Goal: Task Accomplishment & Management: Manage account settings

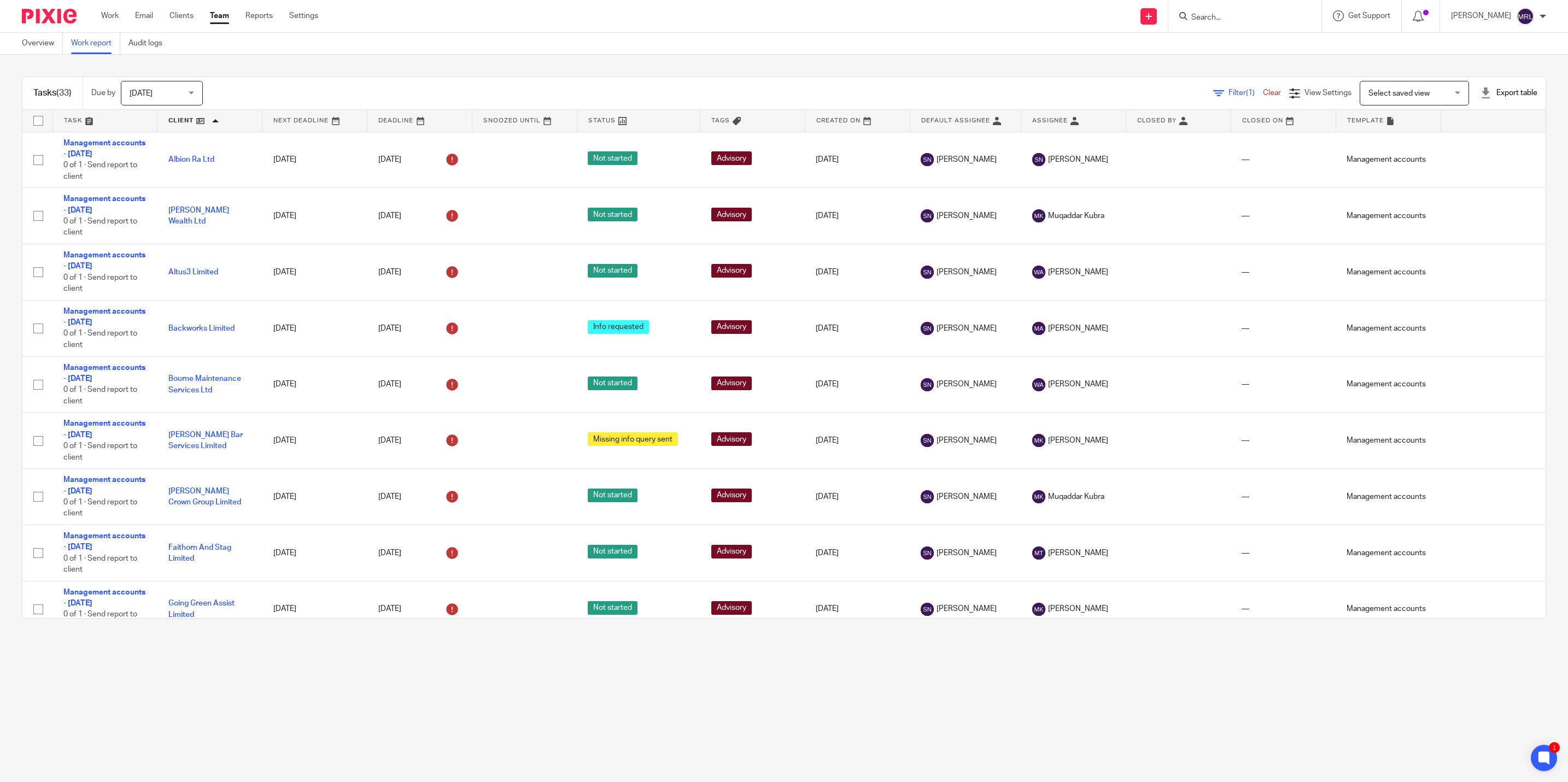
click at [227, 19] on link "Team" at bounding box center [219, 16] width 19 height 11
click at [214, 15] on link "Team" at bounding box center [219, 16] width 19 height 11
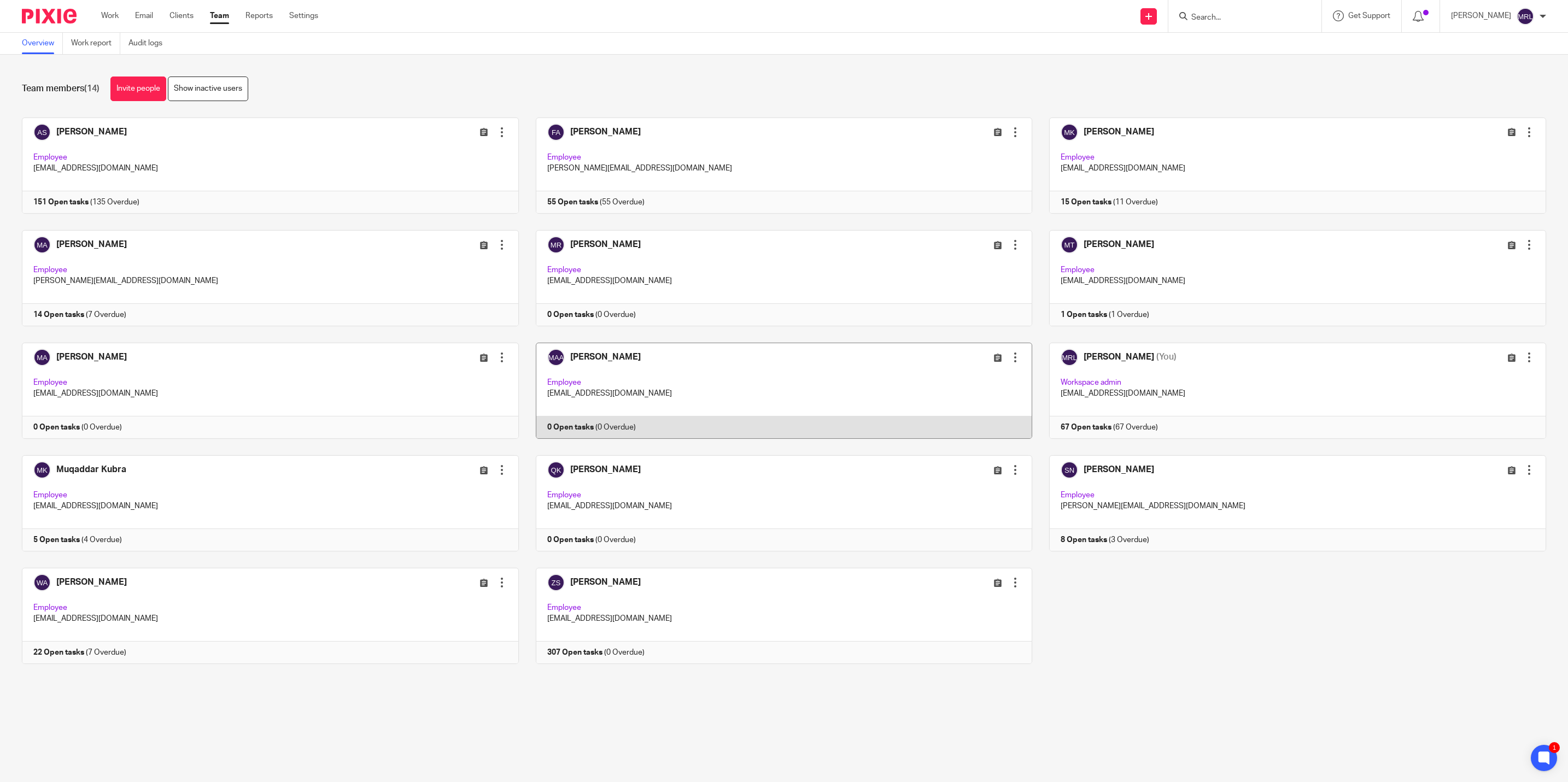
click at [1009, 356] on div at bounding box center [1015, 357] width 11 height 11
click at [969, 421] on span "Deactivate user" at bounding box center [976, 420] width 54 height 8
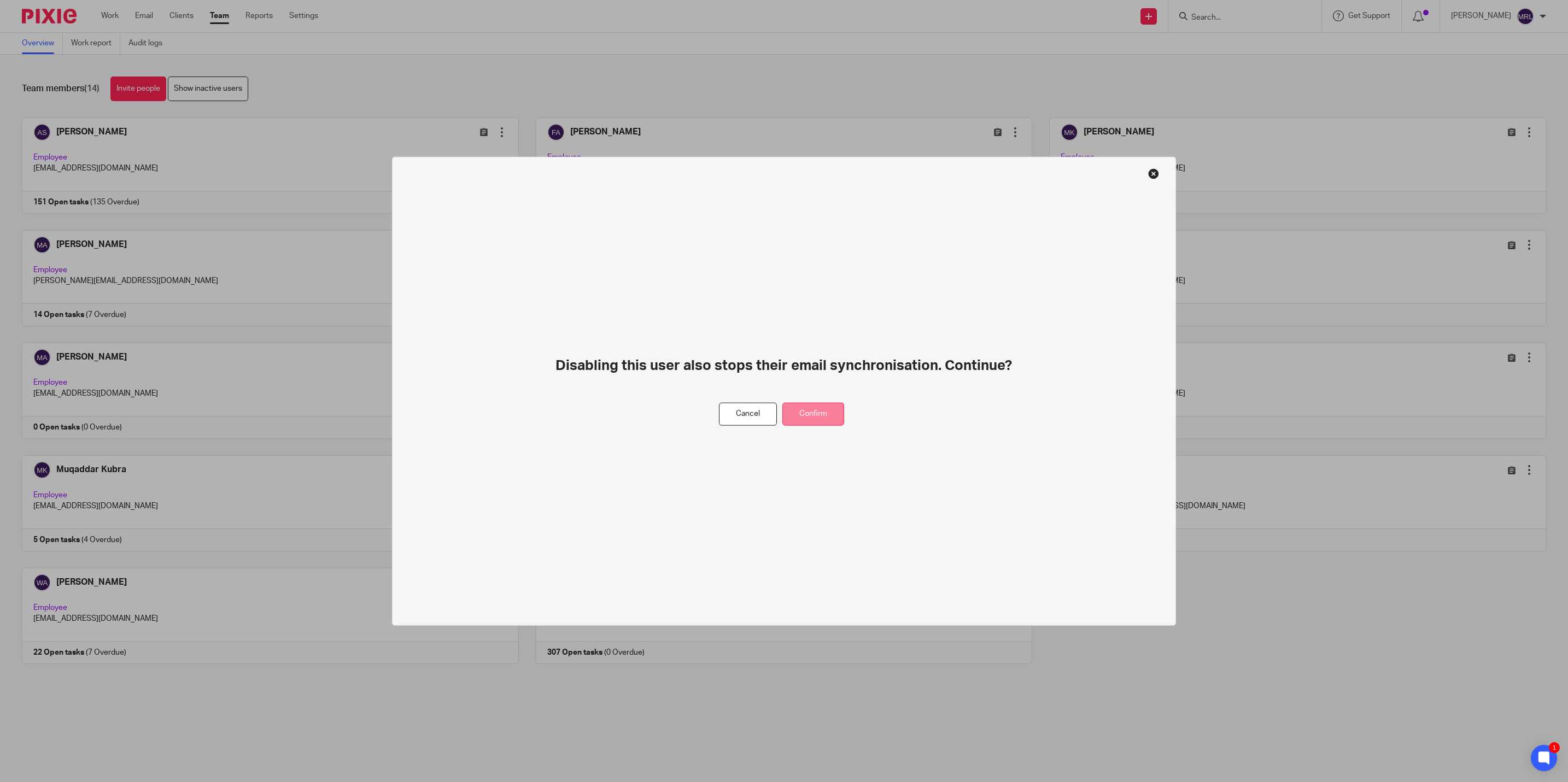
click at [800, 415] on button "Confirm" at bounding box center [813, 414] width 62 height 23
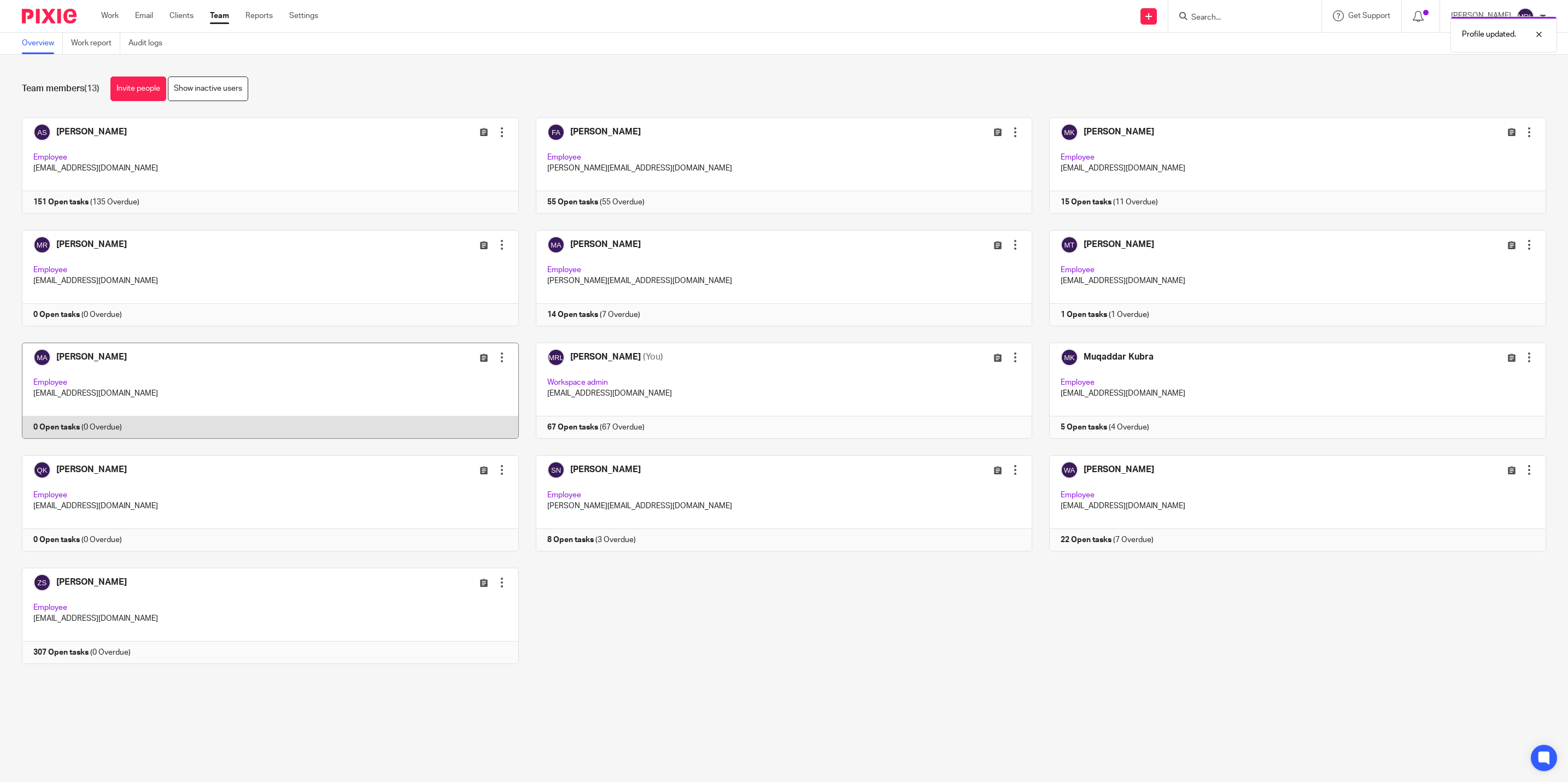
click at [496, 359] on div at bounding box center [502, 357] width 11 height 11
click at [477, 423] on span "Deactivate user" at bounding box center [470, 420] width 54 height 8
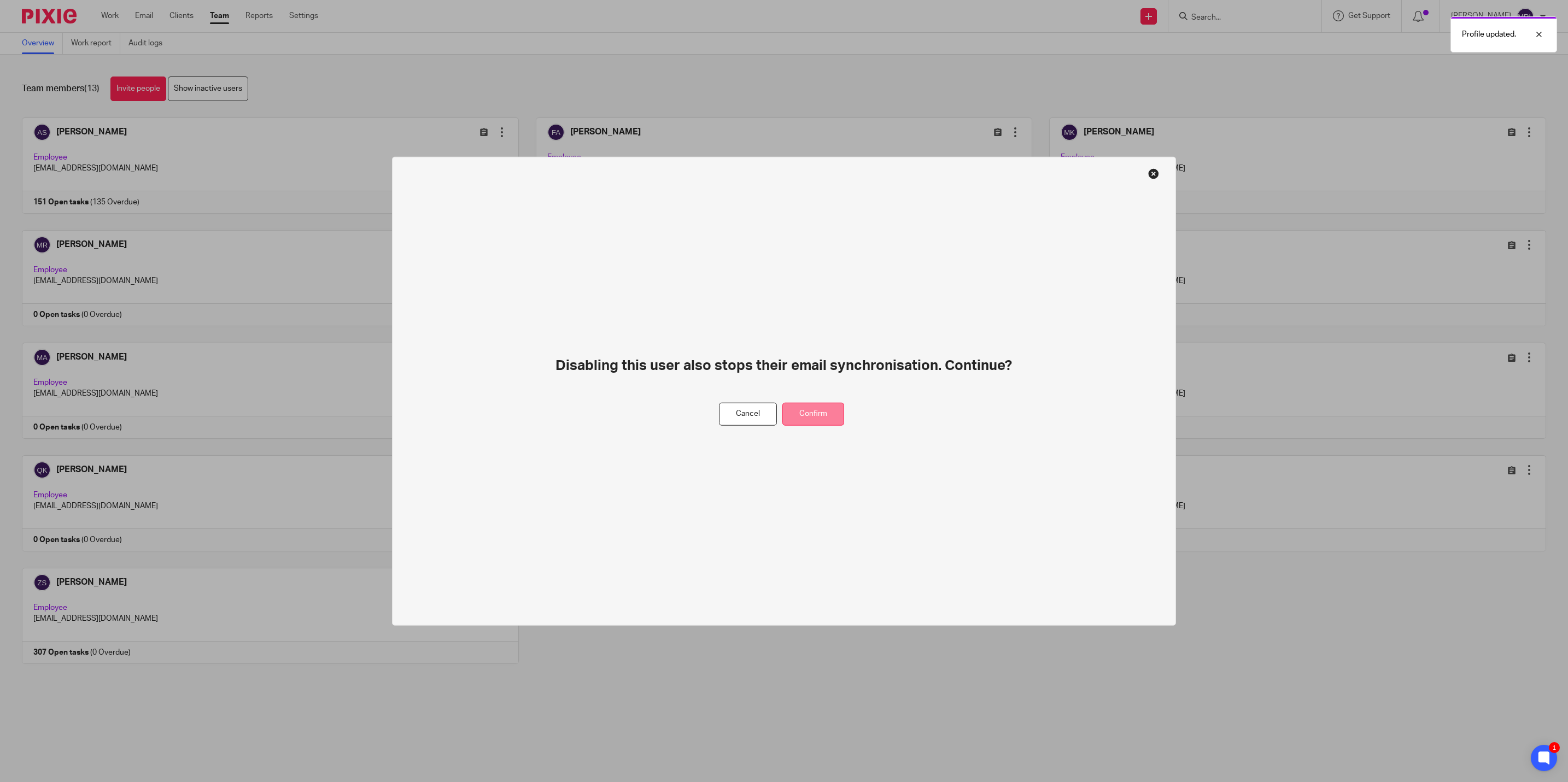
click at [822, 417] on button "Confirm" at bounding box center [813, 414] width 62 height 23
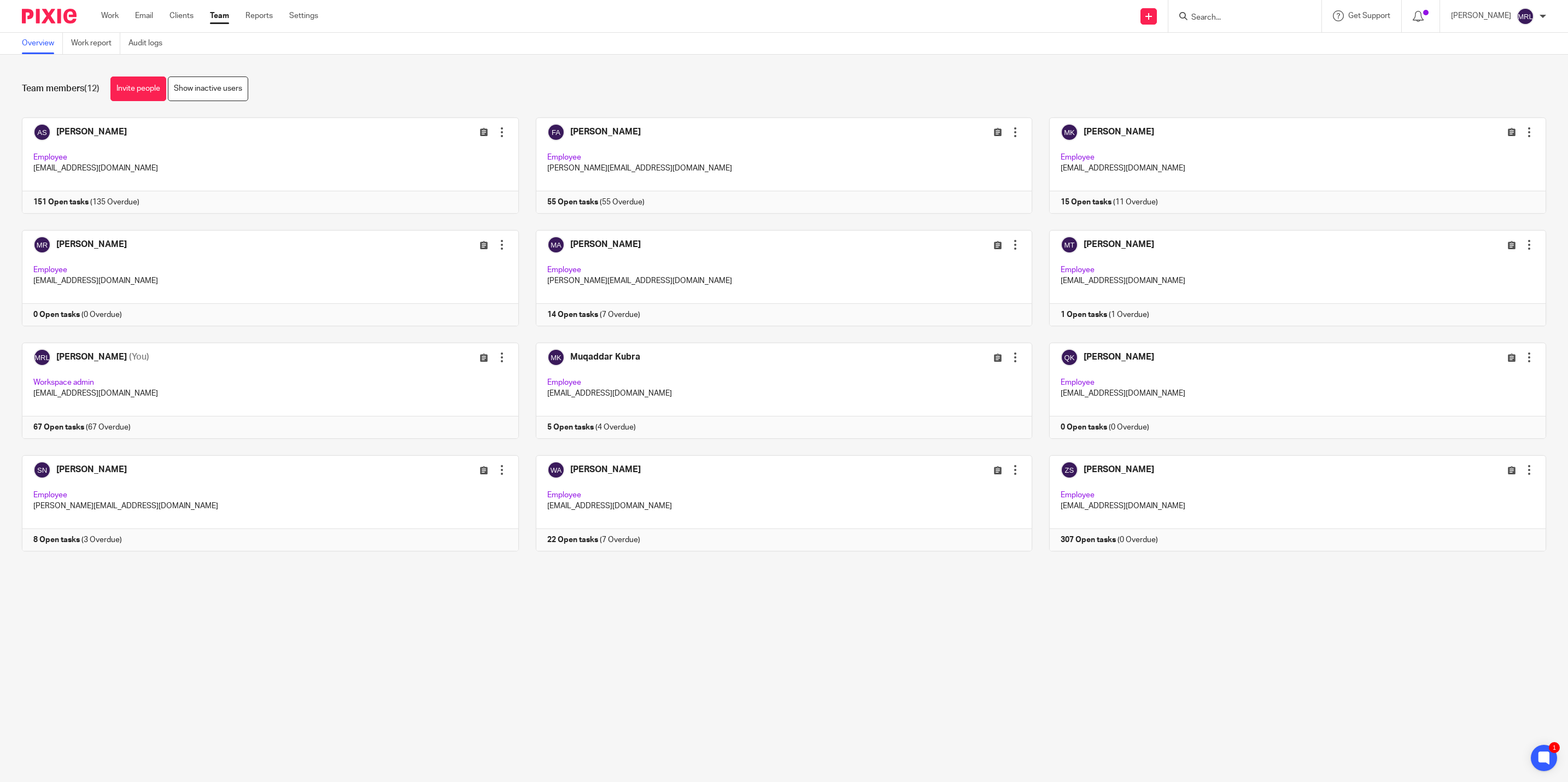
click at [606, 93] on div "Team members (12) Invite people Show inactive users" at bounding box center [784, 88] width 1524 height 24
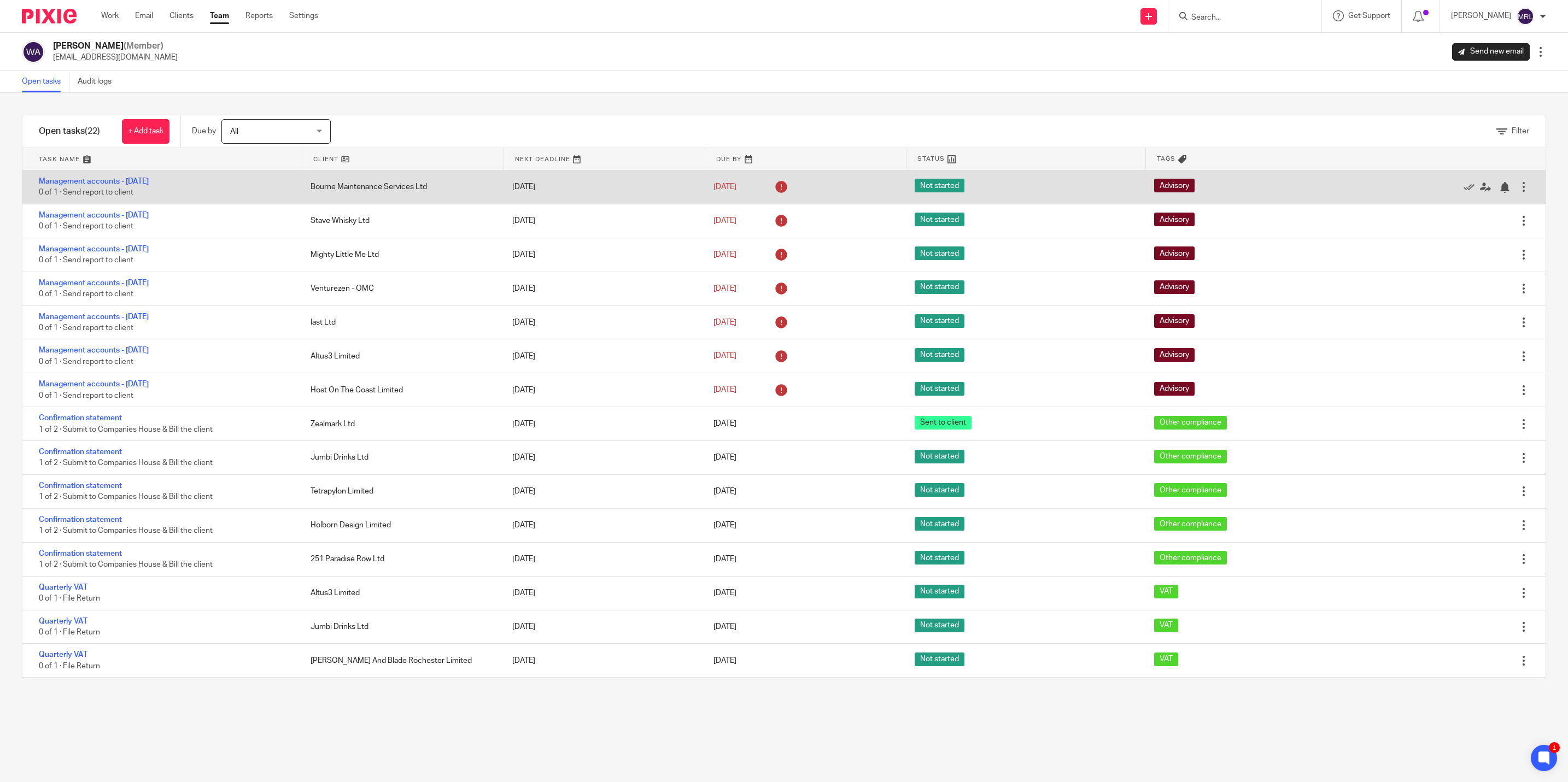
click at [1518, 184] on div at bounding box center [1523, 187] width 11 height 11
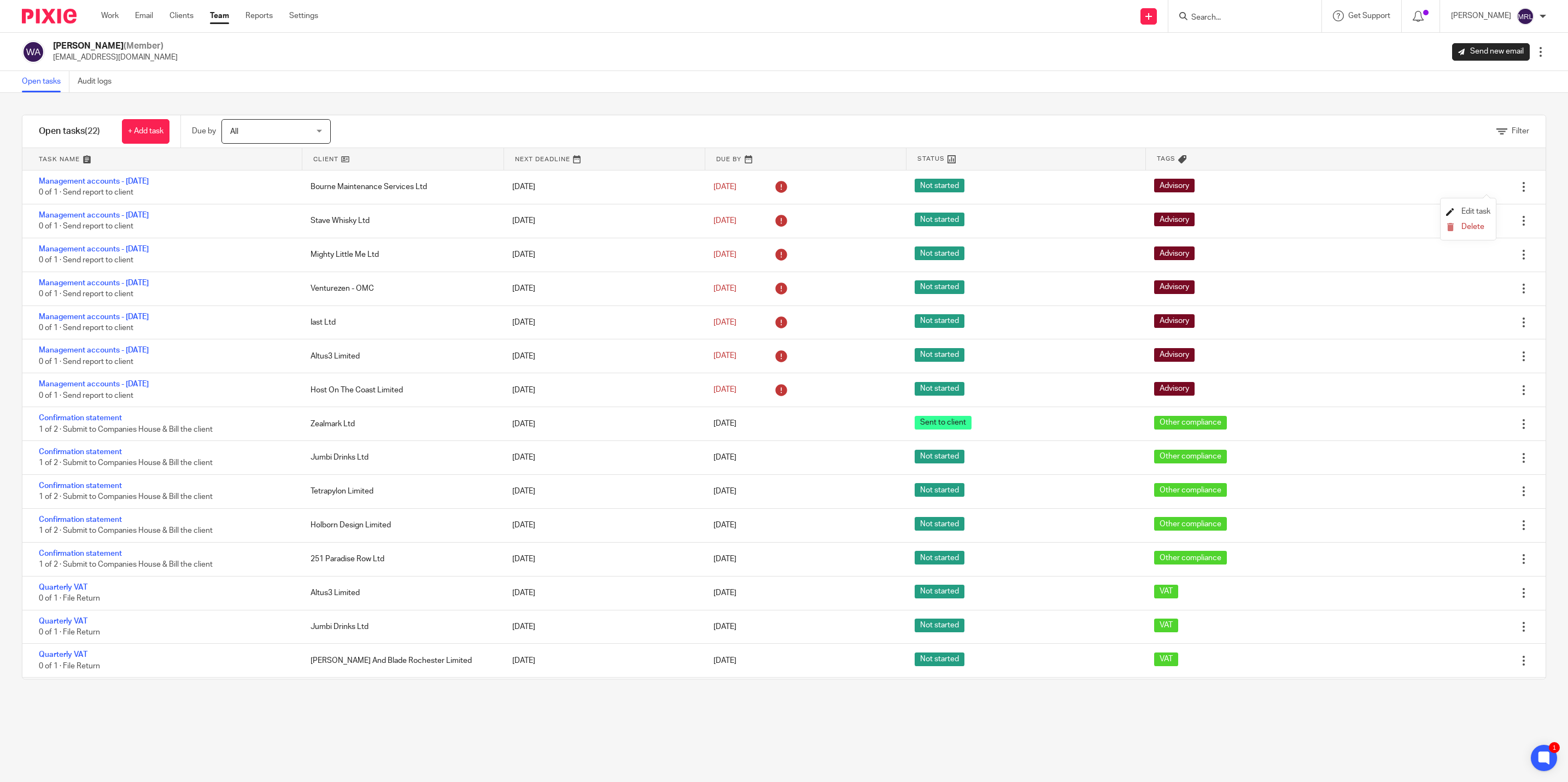
click at [1469, 210] on span "Edit task" at bounding box center [1476, 211] width 29 height 8
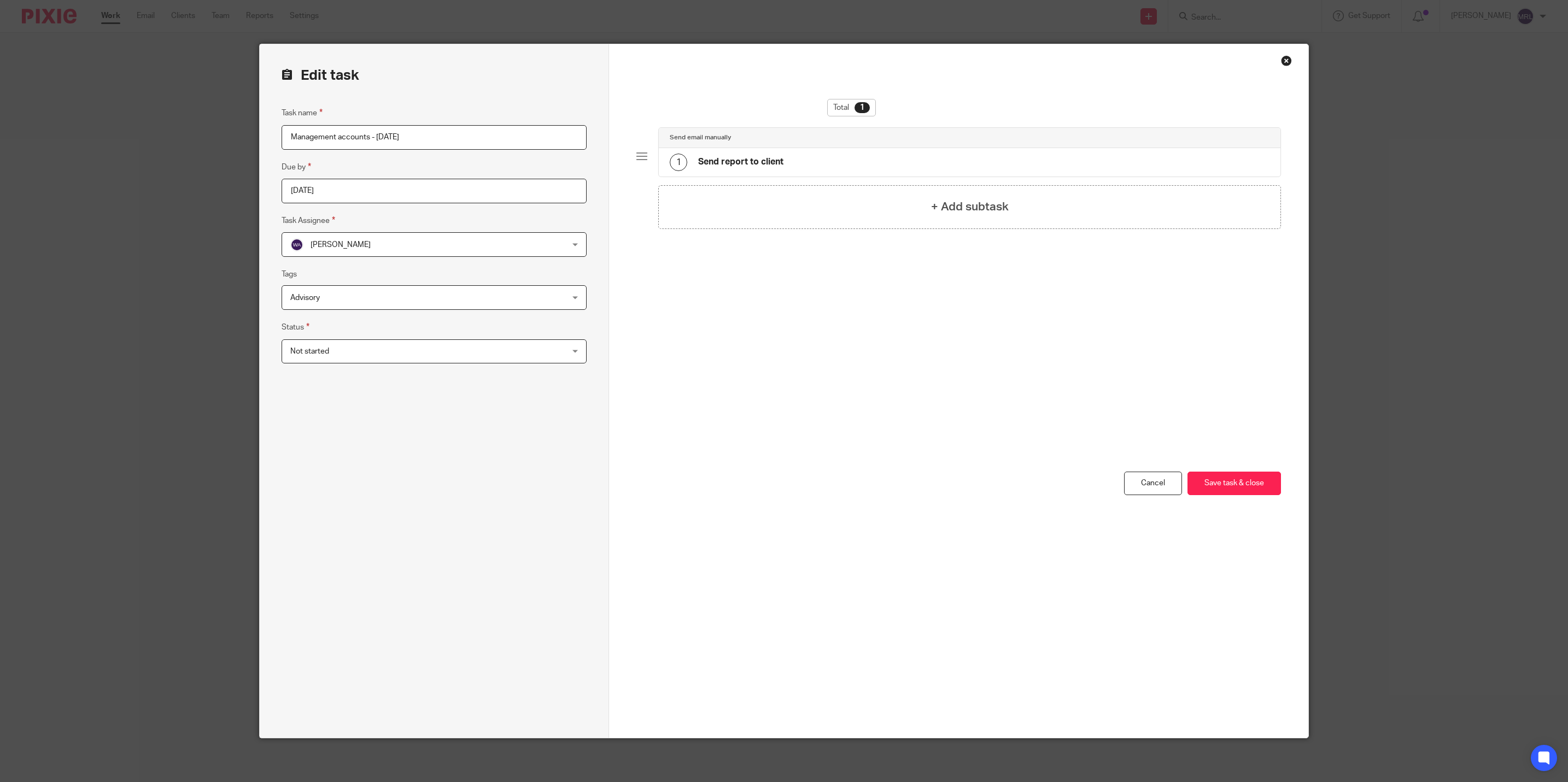
click at [1281, 59] on div "Close this dialog window" at bounding box center [1286, 61] width 11 height 11
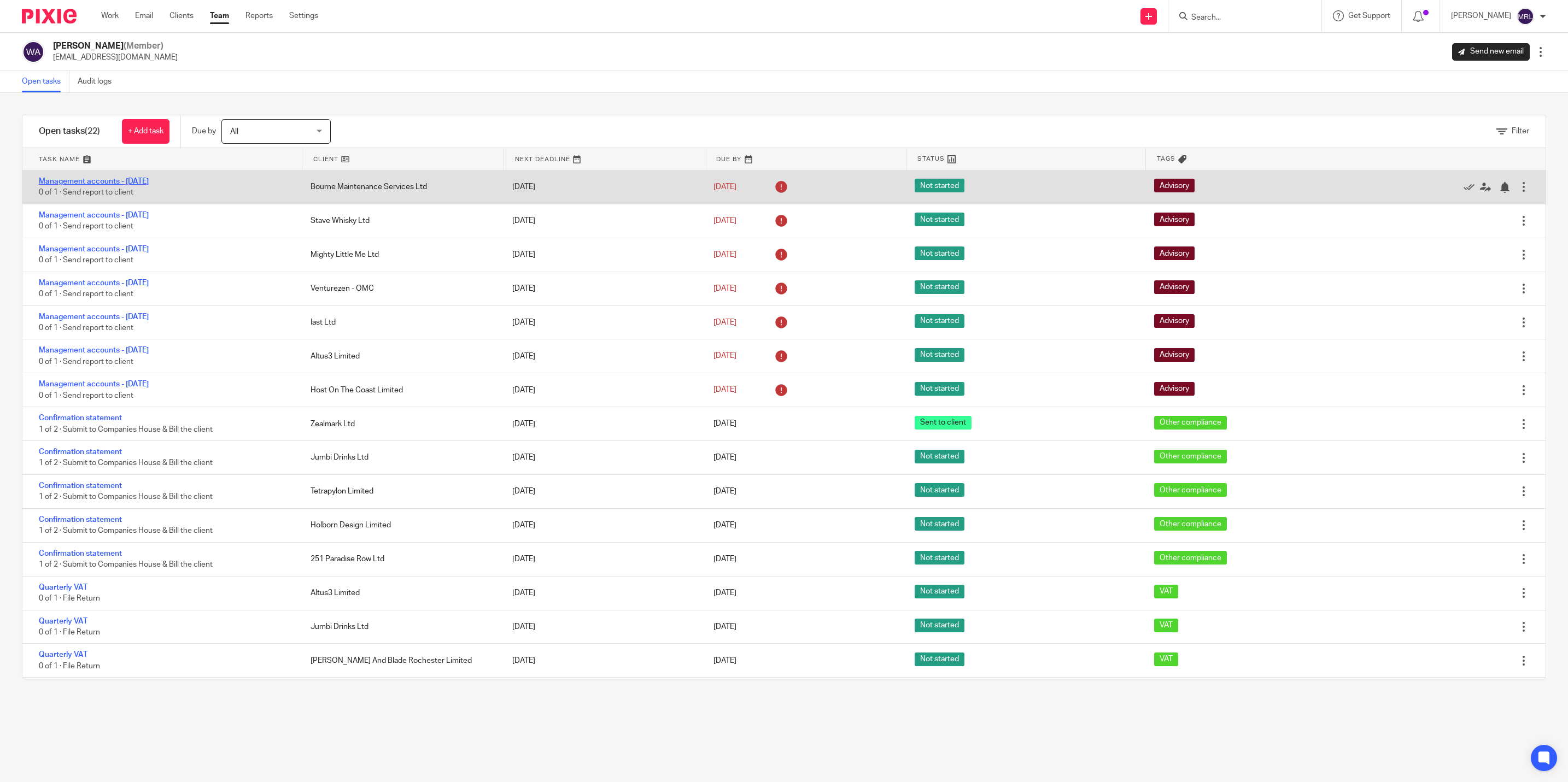
click at [130, 179] on link "Management accounts - [DATE]" at bounding box center [94, 181] width 110 height 8
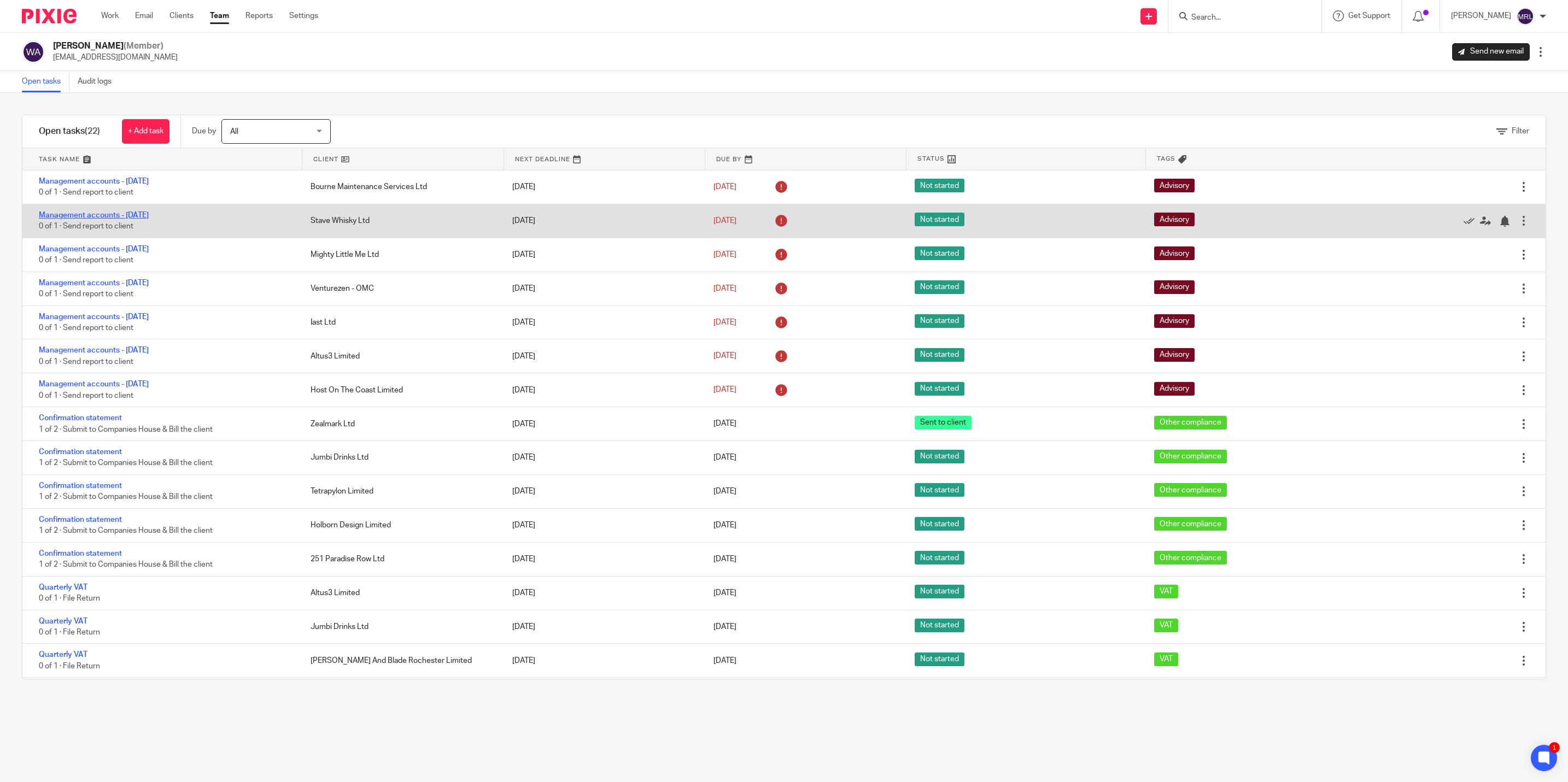
click at [146, 213] on link "Management accounts - [DATE]" at bounding box center [94, 215] width 110 height 8
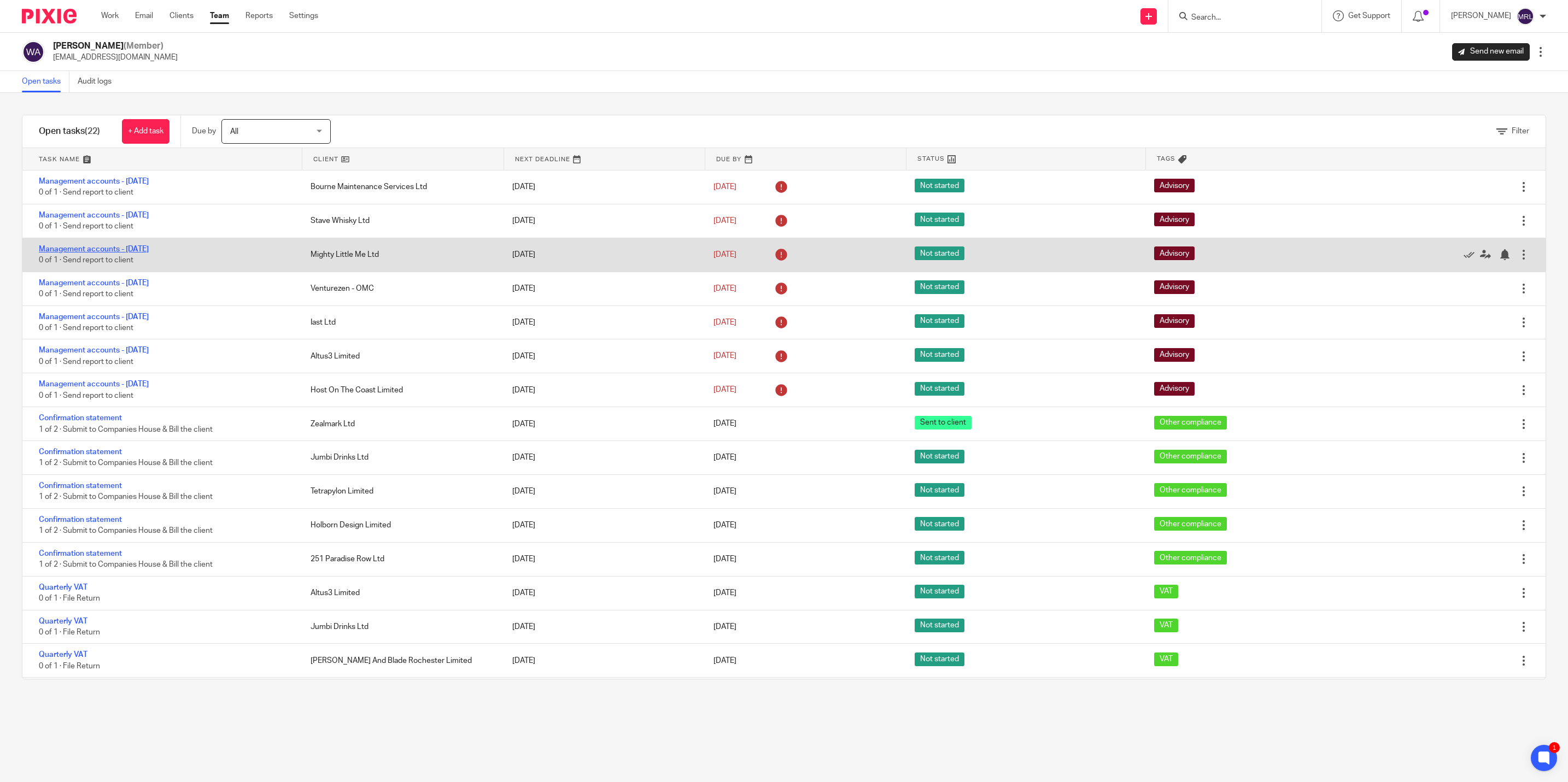
click at [148, 249] on link "Management accounts - [DATE]" at bounding box center [94, 249] width 110 height 8
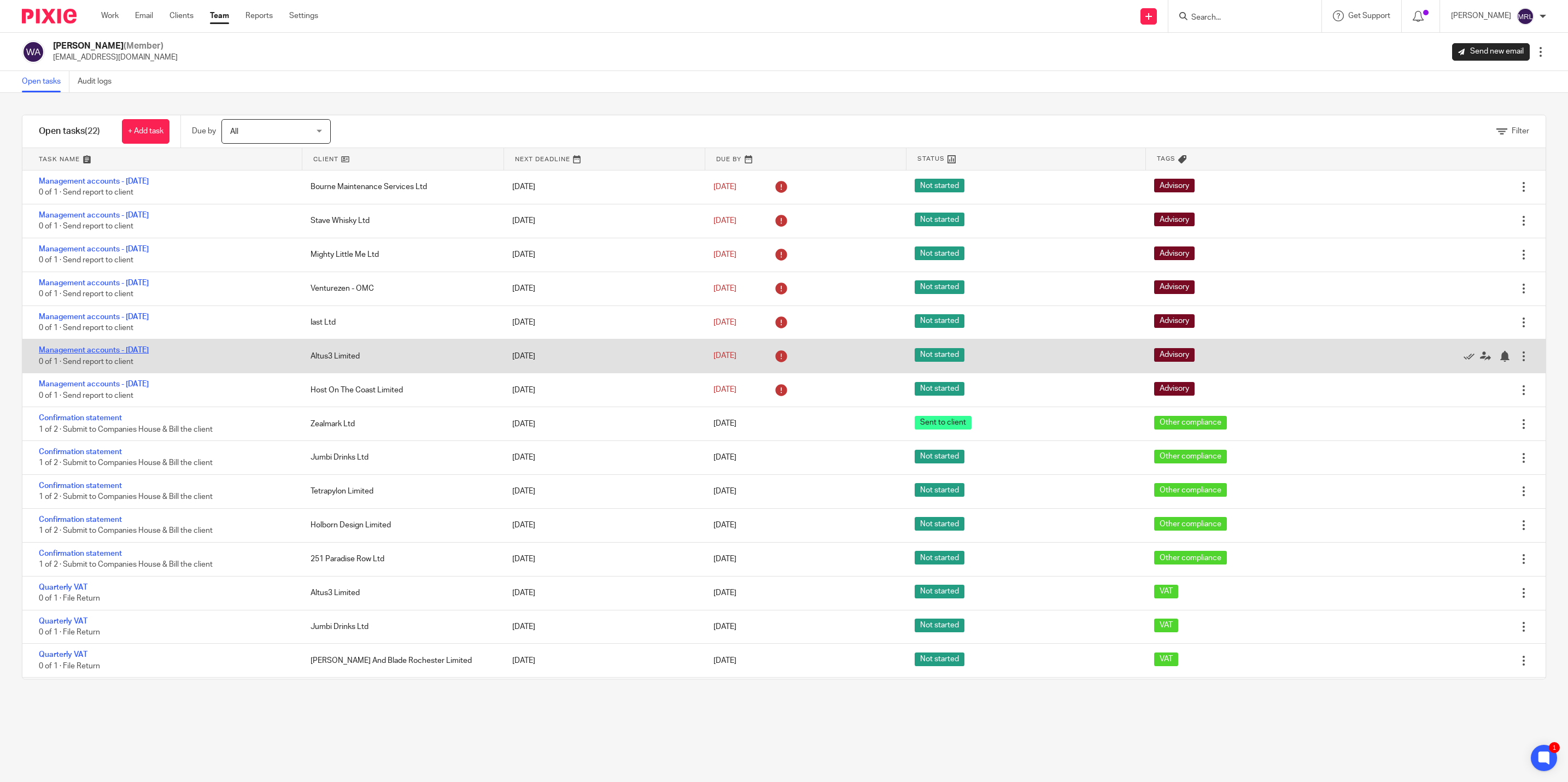
click at [126, 353] on link "Management accounts - [DATE]" at bounding box center [94, 350] width 110 height 8
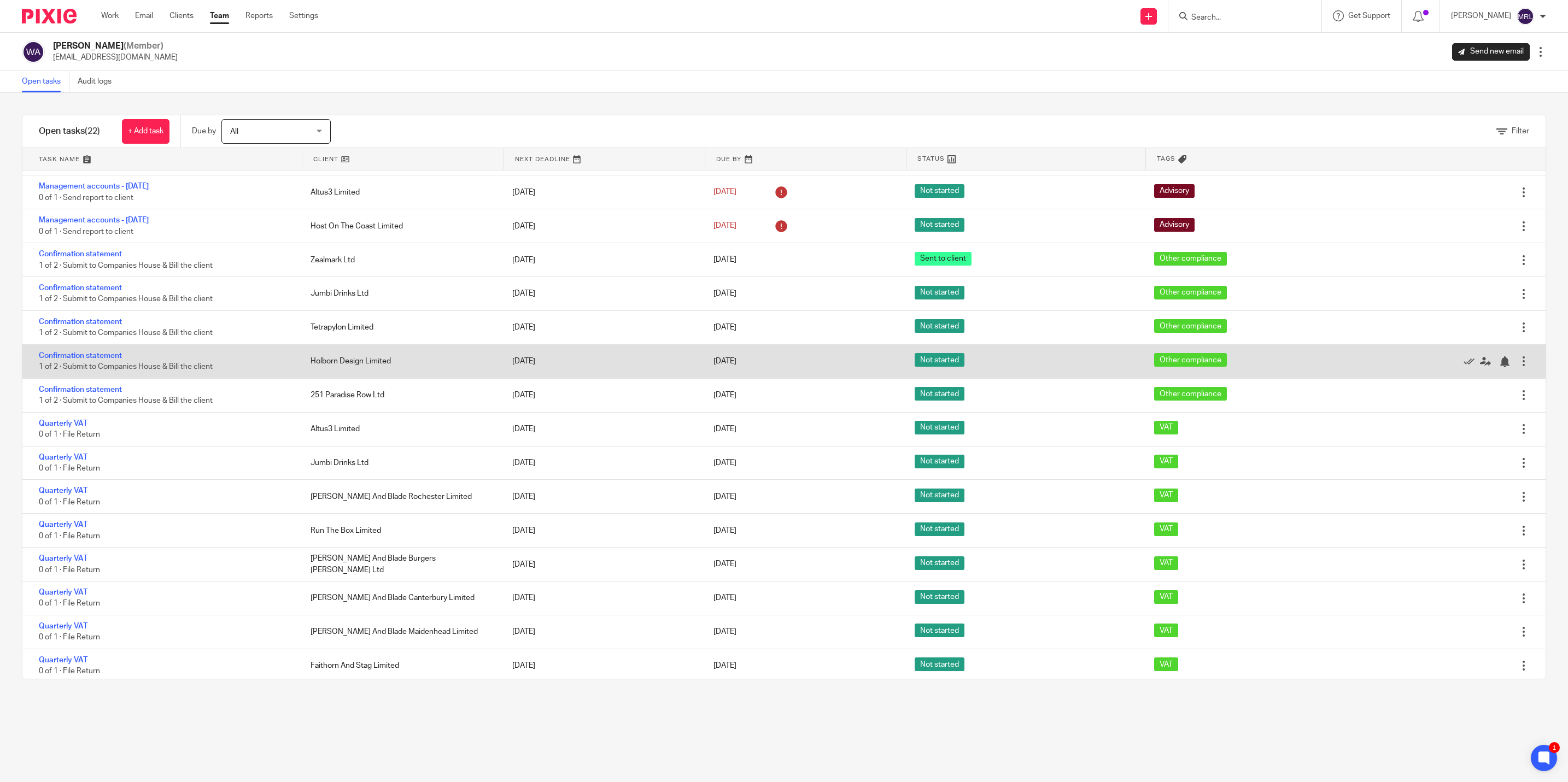
scroll to position [241, 0]
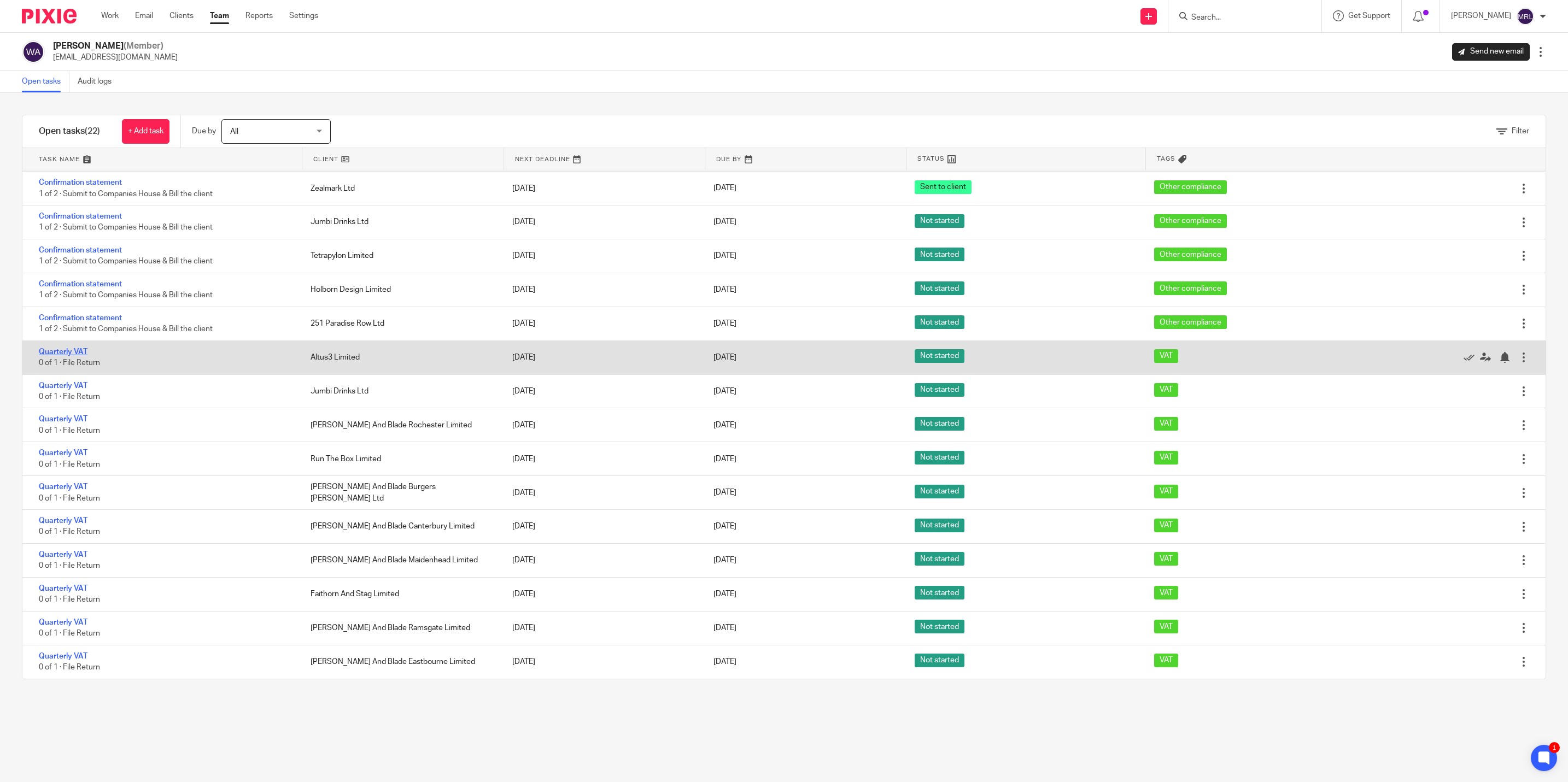
click at [70, 348] on link "Quarterly VAT" at bounding box center [63, 352] width 49 height 8
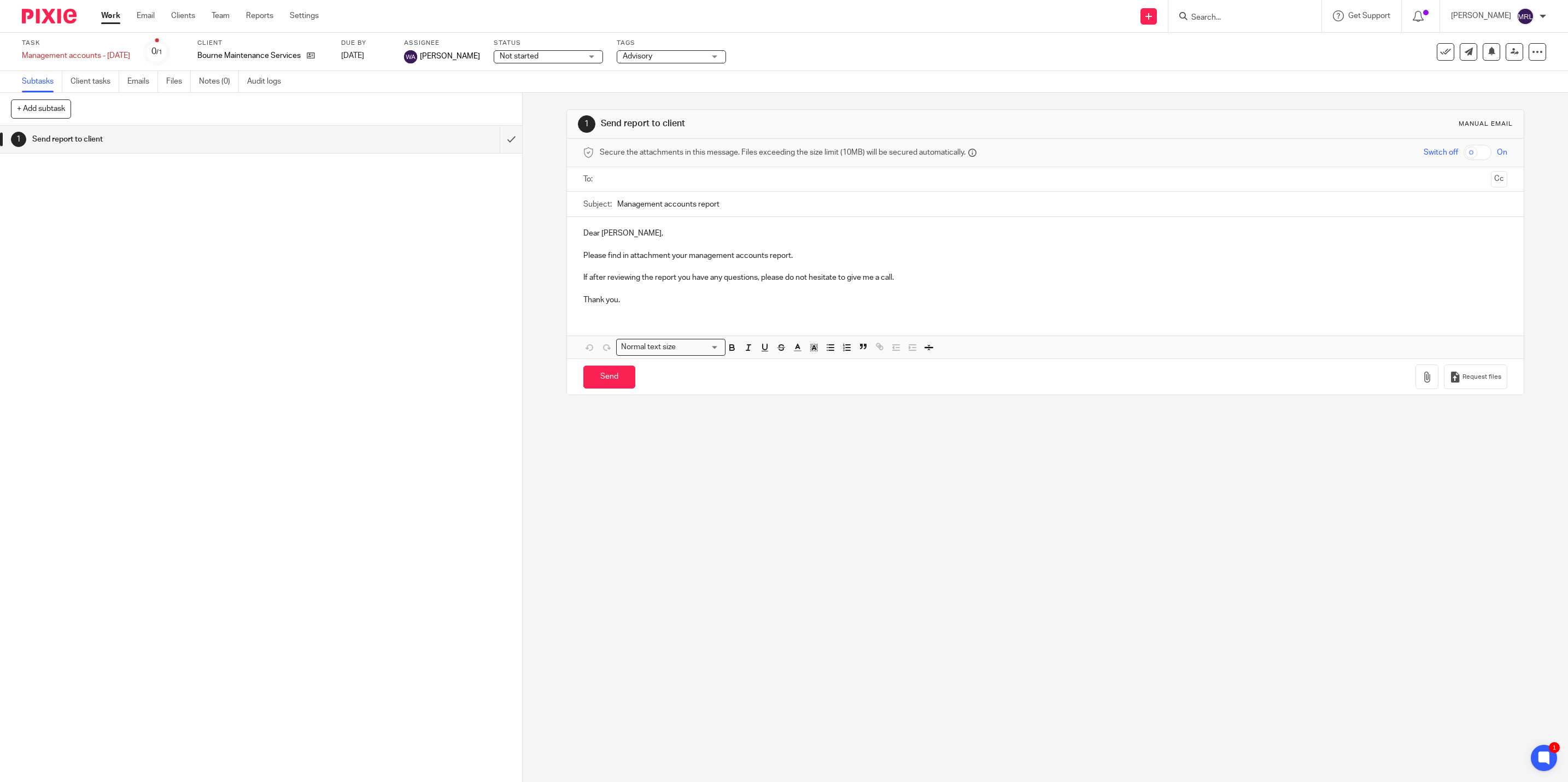
click at [543, 56] on span "Not started" at bounding box center [541, 56] width 82 height 12
click at [517, 282] on span "Completed" at bounding box center [501, 286] width 38 height 8
click at [541, 56] on div "Not started Not started" at bounding box center [527, 56] width 110 height 13
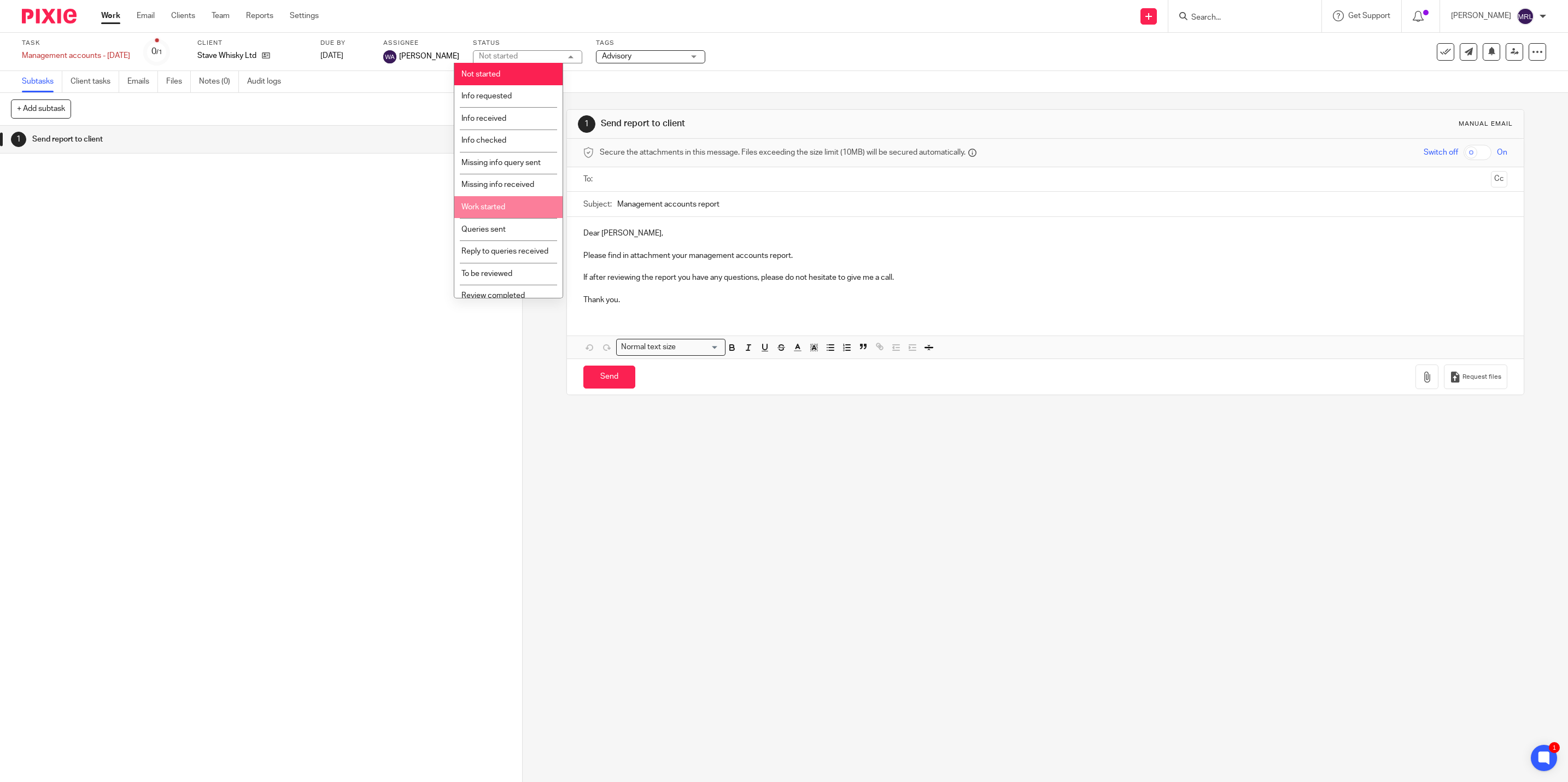
click at [525, 203] on li "Work started" at bounding box center [509, 207] width 108 height 23
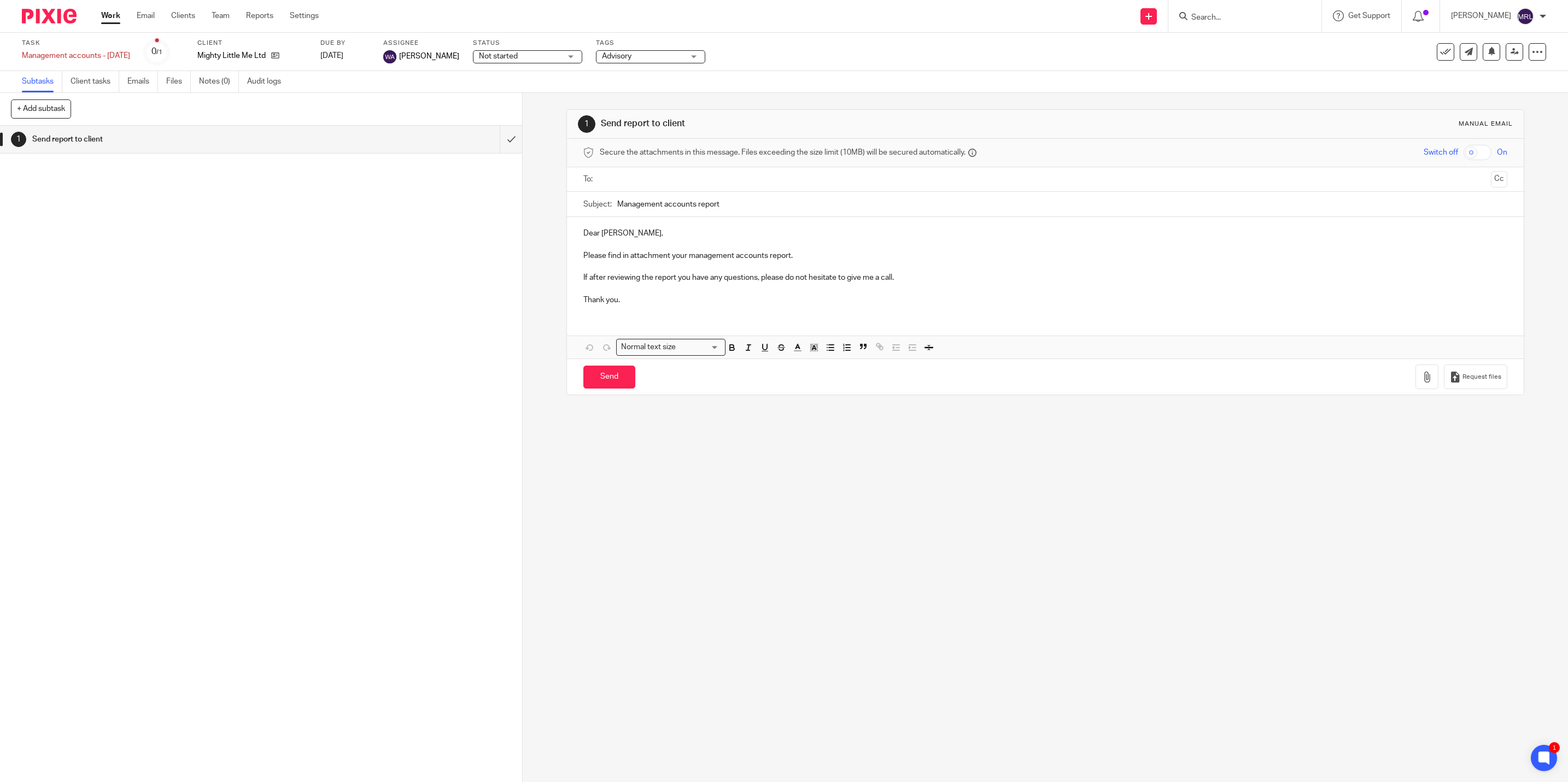
click at [505, 55] on span "Not started" at bounding box center [520, 56] width 82 height 12
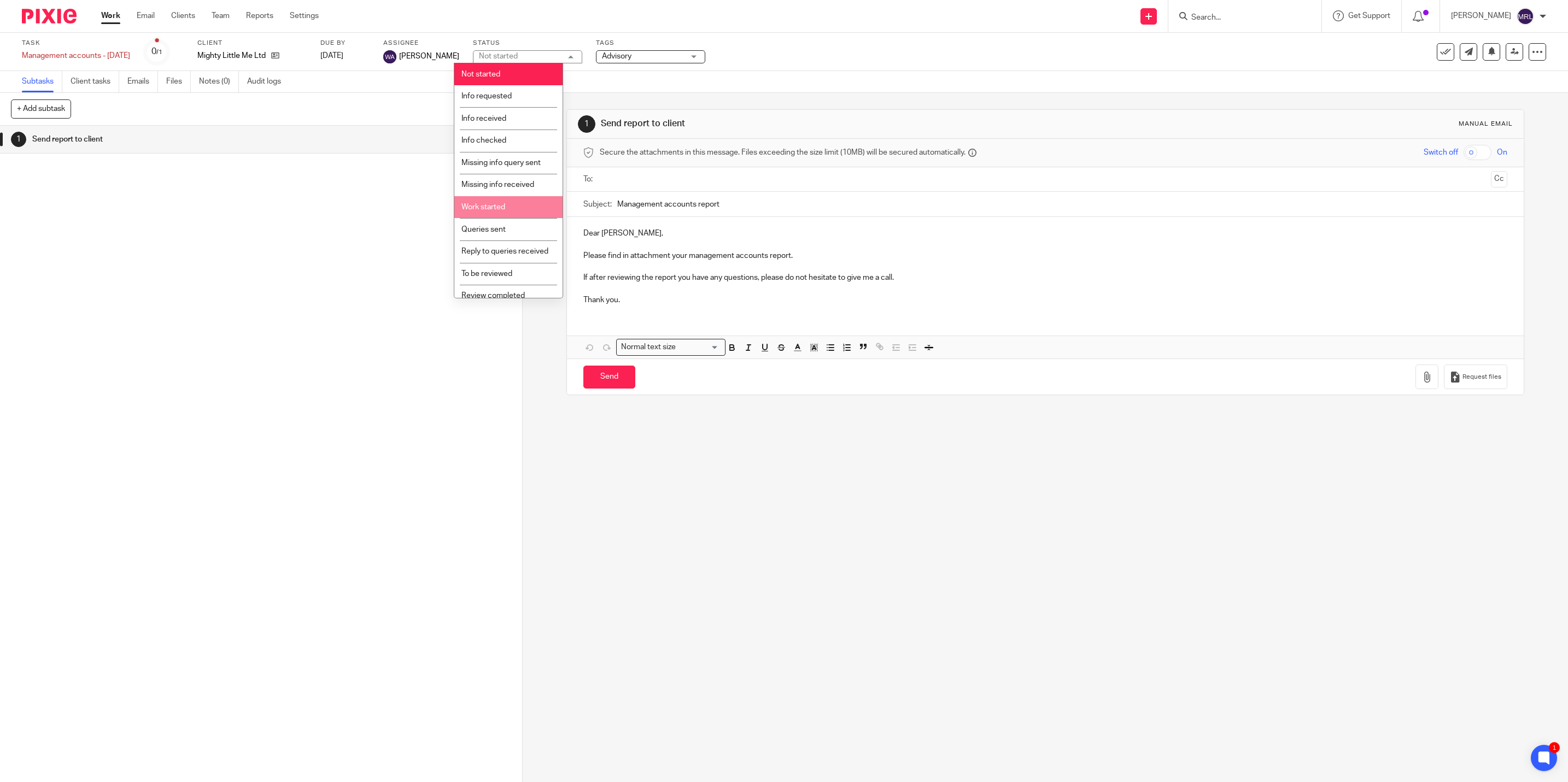
click at [507, 207] on li "Work started" at bounding box center [509, 207] width 108 height 23
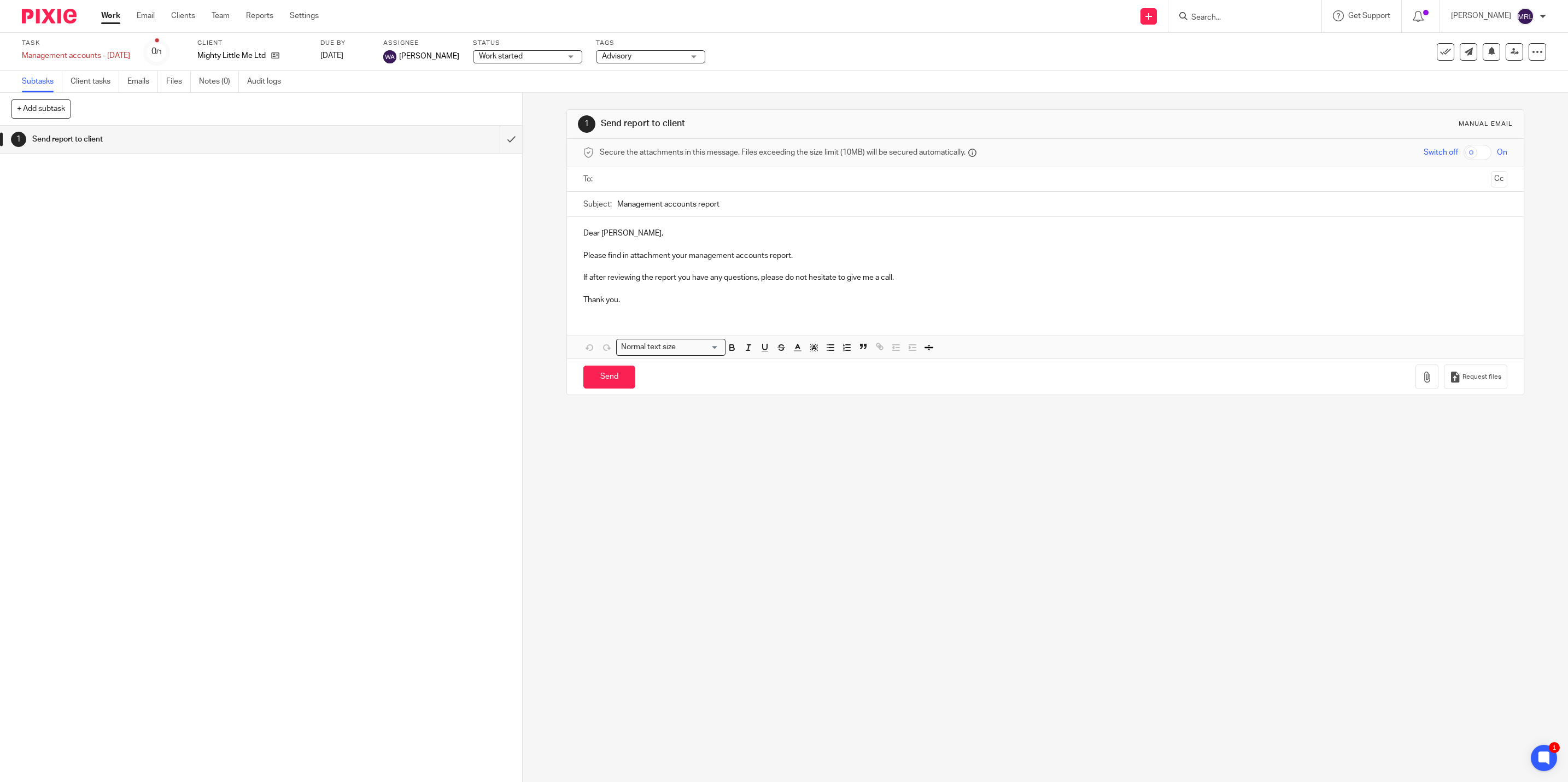
click at [541, 55] on span "Work started" at bounding box center [520, 56] width 82 height 12
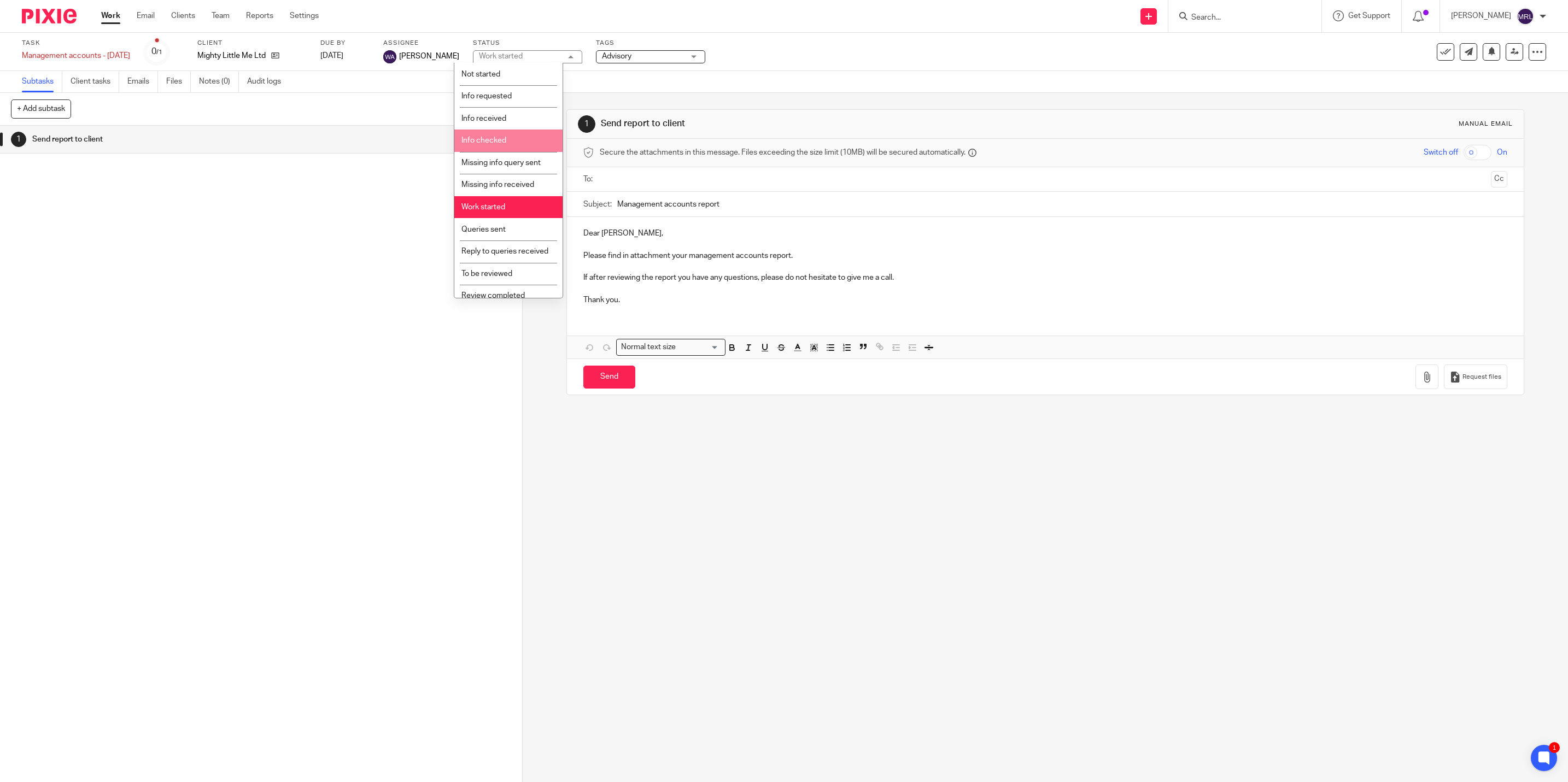
scroll to position [82, 0]
click at [504, 202] on span "To be reviewed" at bounding box center [487, 198] width 51 height 8
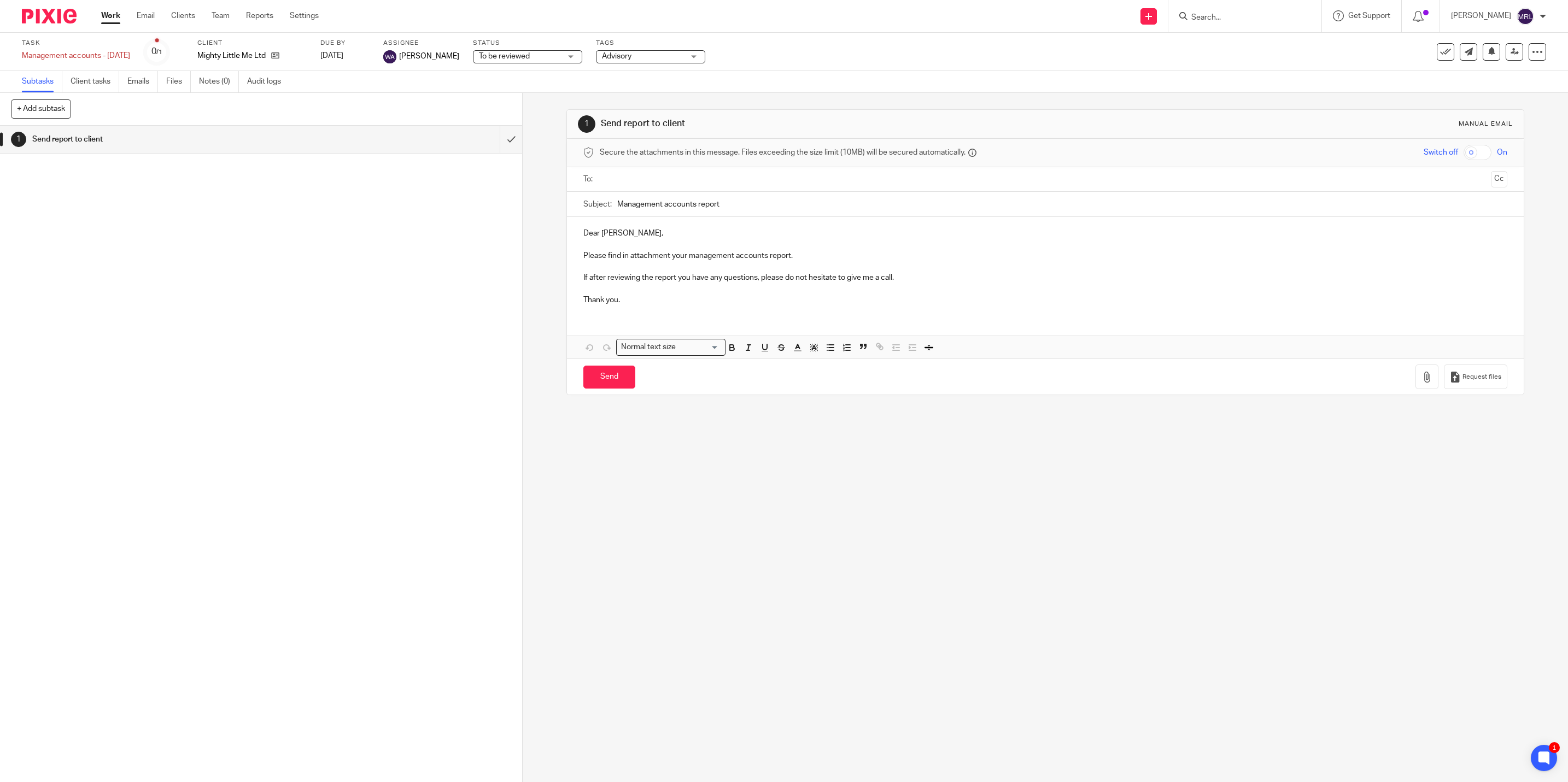
click at [547, 88] on div "Subtasks Client tasks Emails Files Notes (0) Audit logs" at bounding box center [784, 82] width 1568 height 22
click at [548, 59] on div "To be reviewed To be reviewed" at bounding box center [527, 56] width 110 height 13
click at [843, 63] on div "Task Management accounts - August 2025 Save Management accounts - August 2025 0…" at bounding box center [656, 52] width 1270 height 27
click at [514, 53] on span "Not started" at bounding box center [520, 56] width 82 height 12
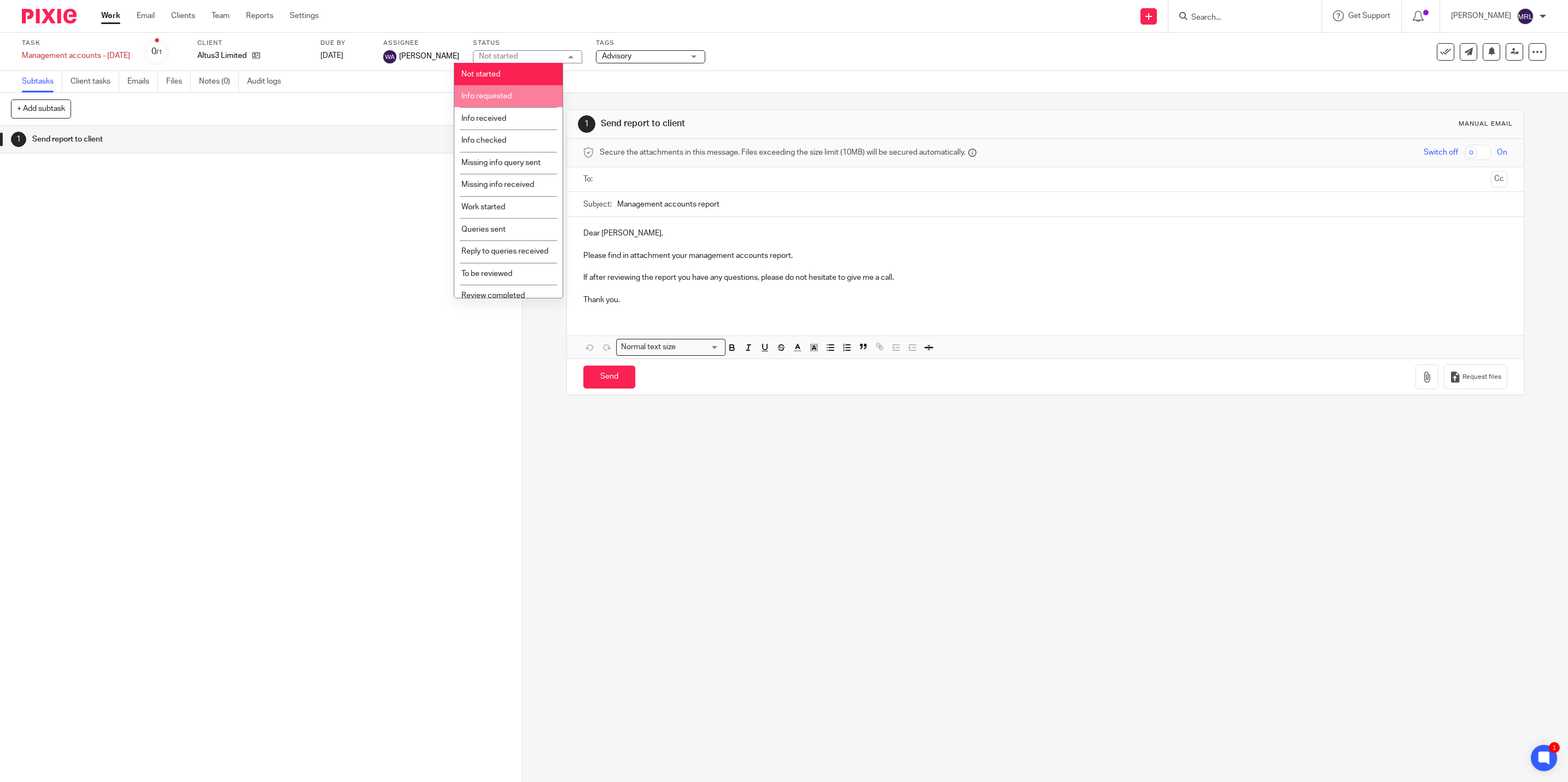
click at [502, 93] on span "Info requested" at bounding box center [487, 96] width 50 height 8
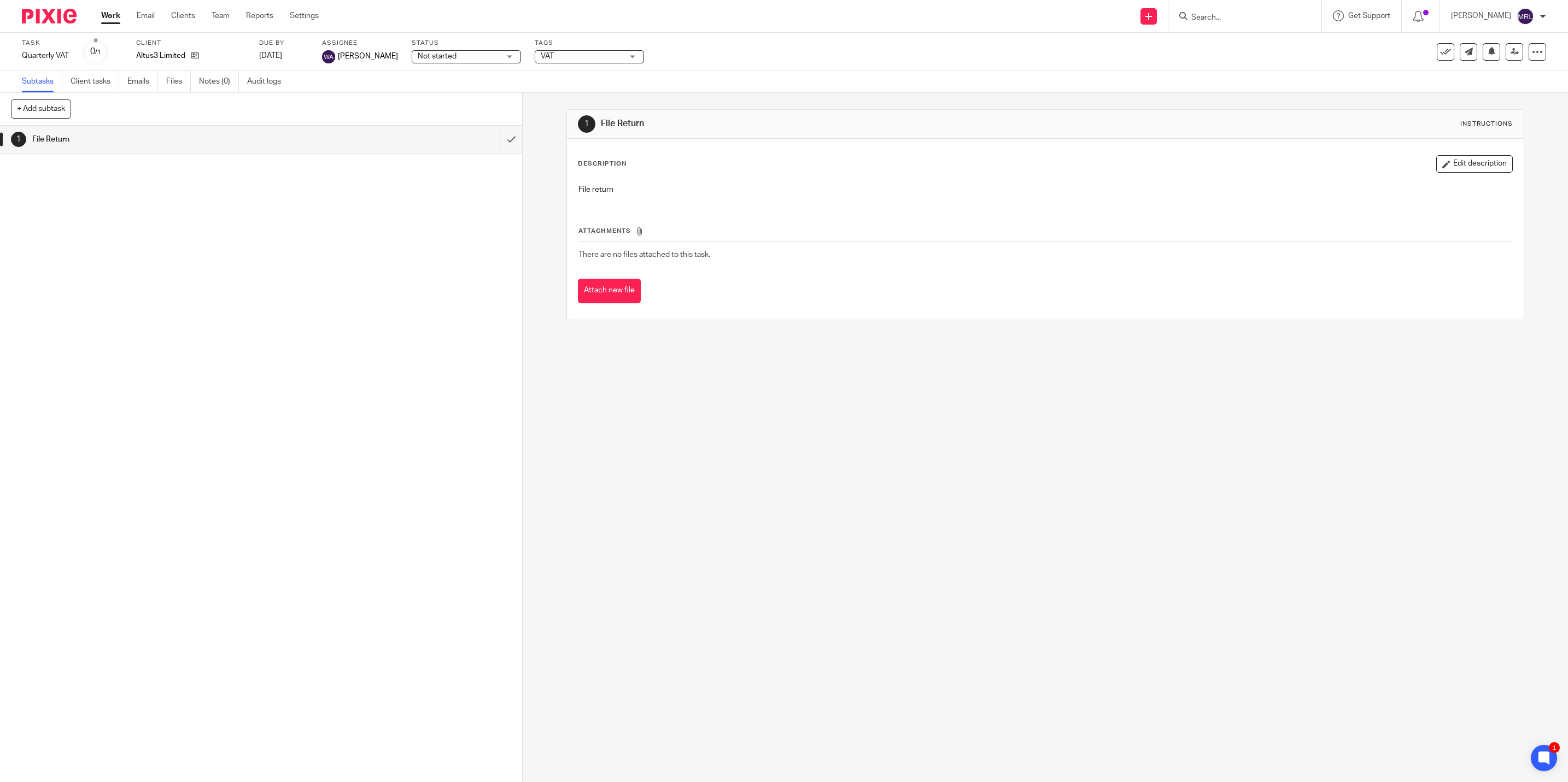
click at [450, 48] on div "Status Not started Not started Not started Info requested Info received Info ch…" at bounding box center [466, 52] width 110 height 27
click at [450, 57] on span "Not started" at bounding box center [459, 56] width 82 height 12
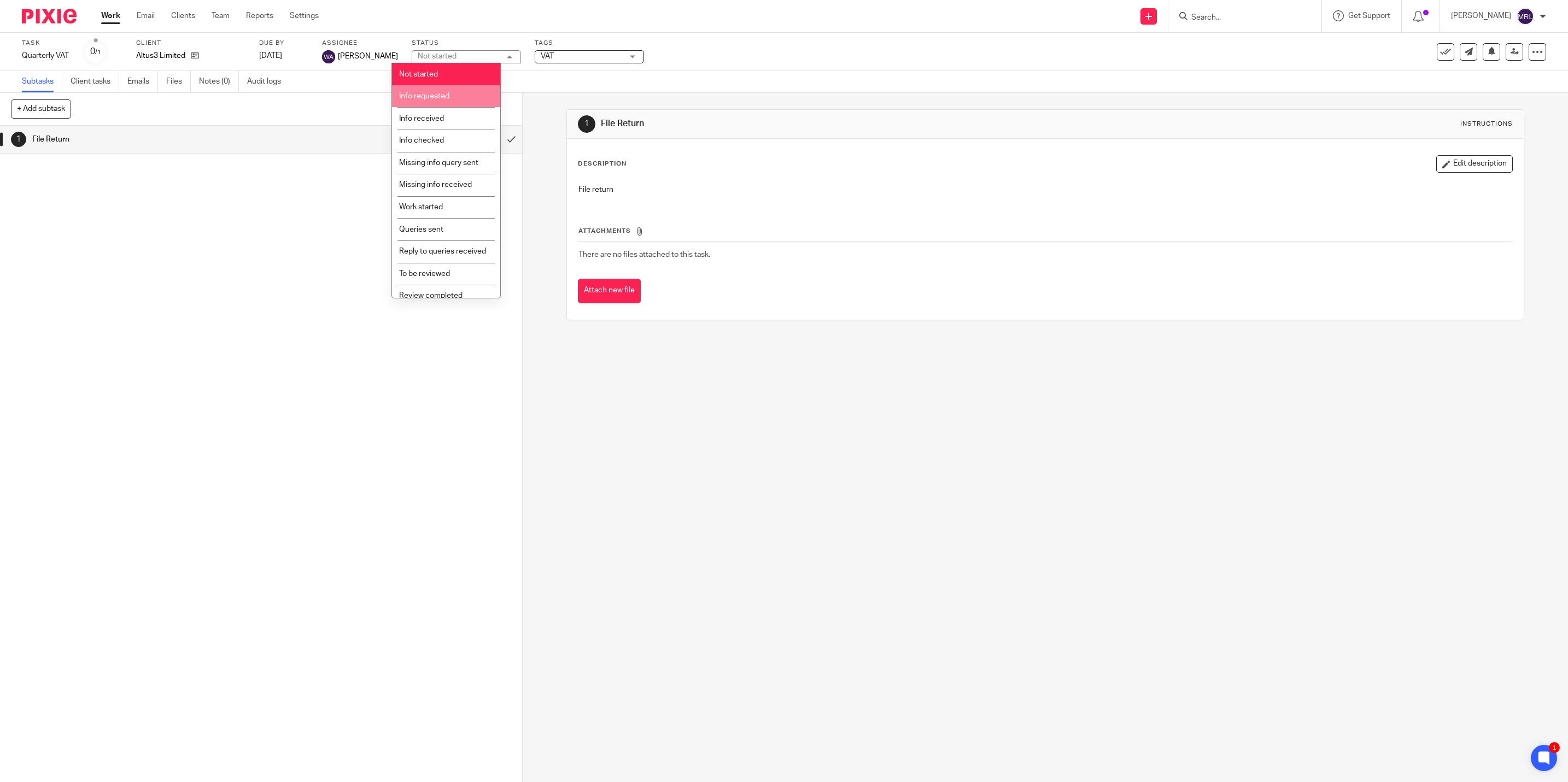
click at [443, 99] on span "Info requested" at bounding box center [424, 96] width 50 height 8
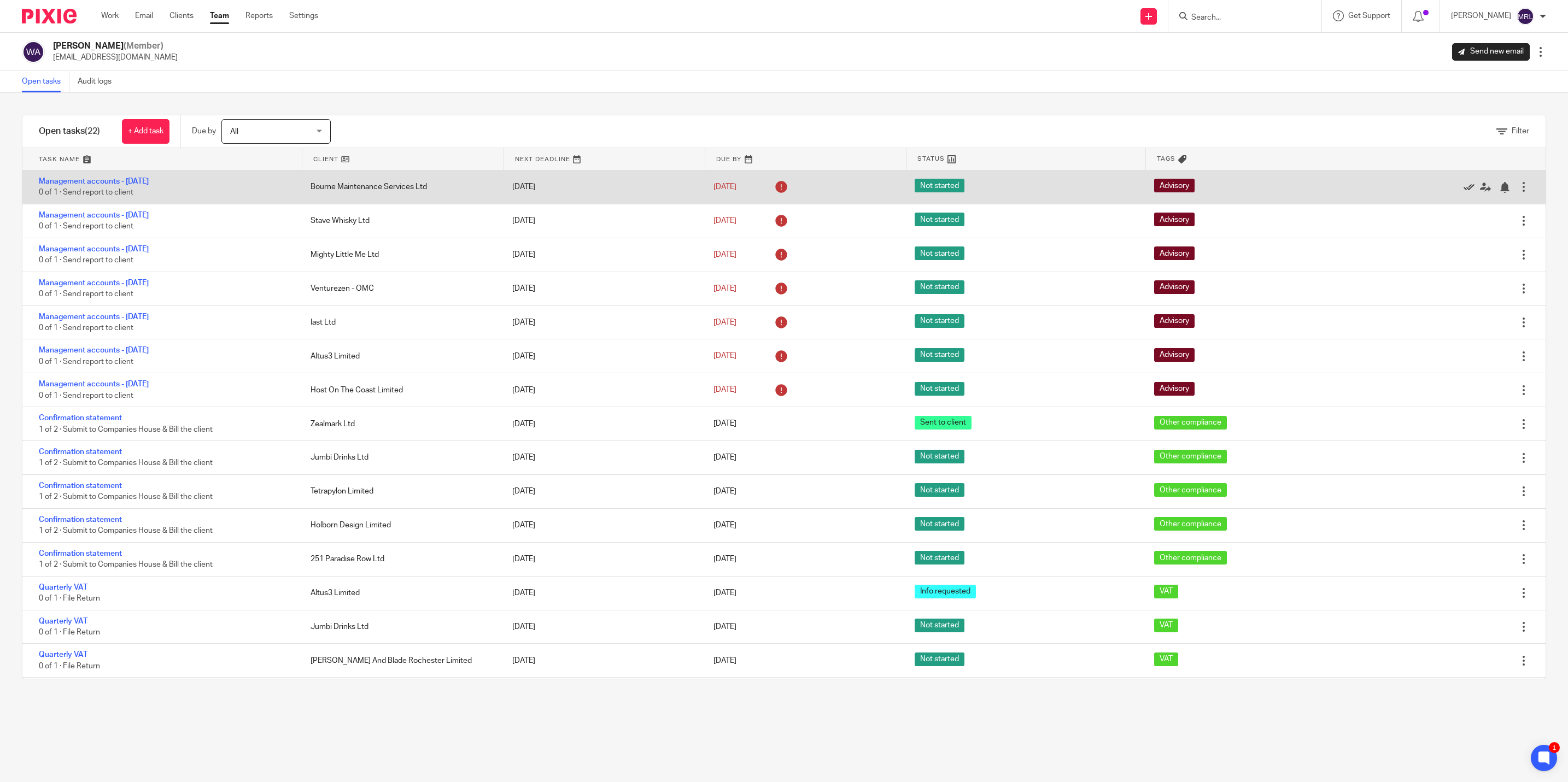
click at [1463, 187] on icon at bounding box center [1469, 188] width 11 height 11
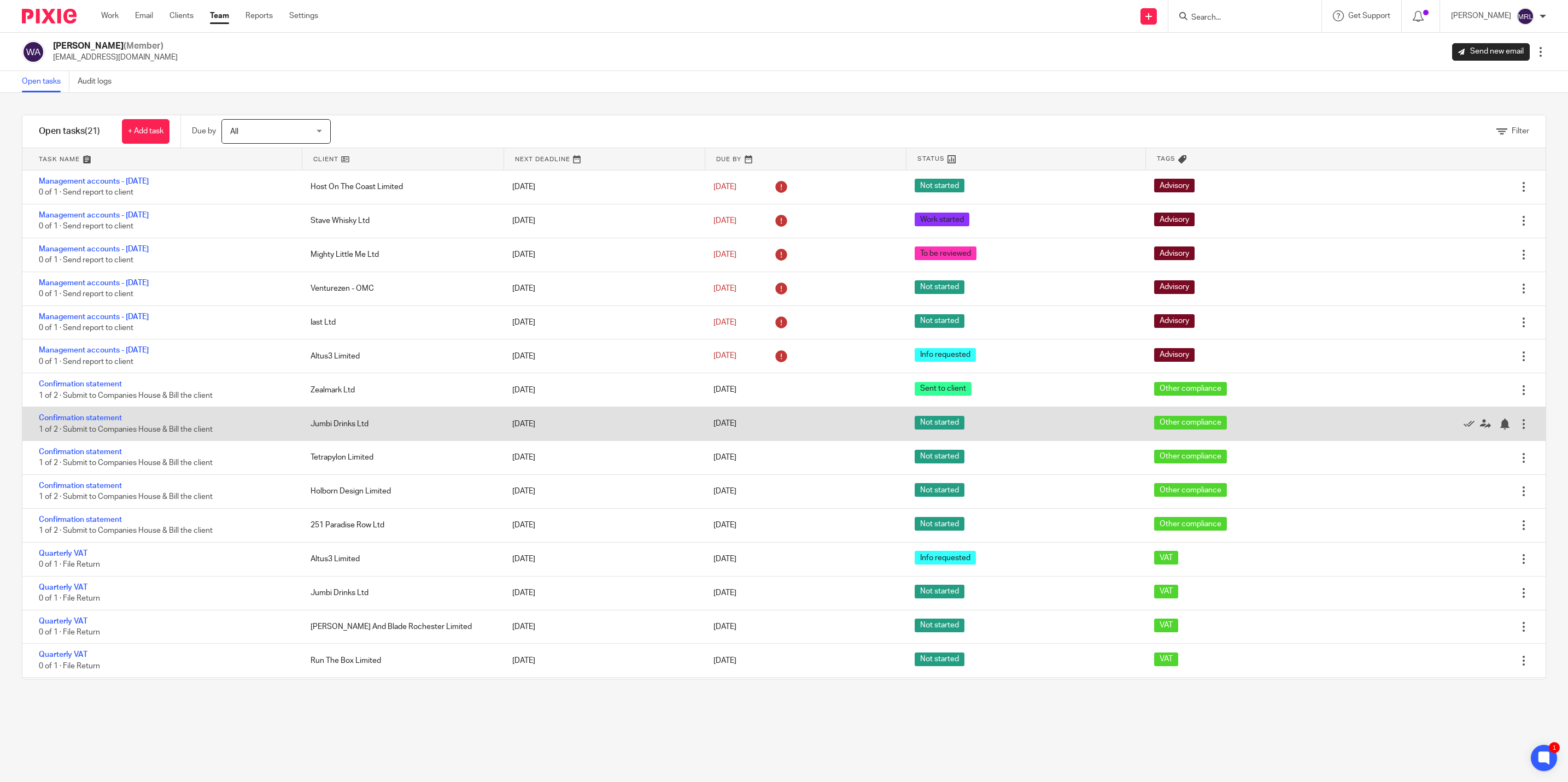
scroll to position [82, 0]
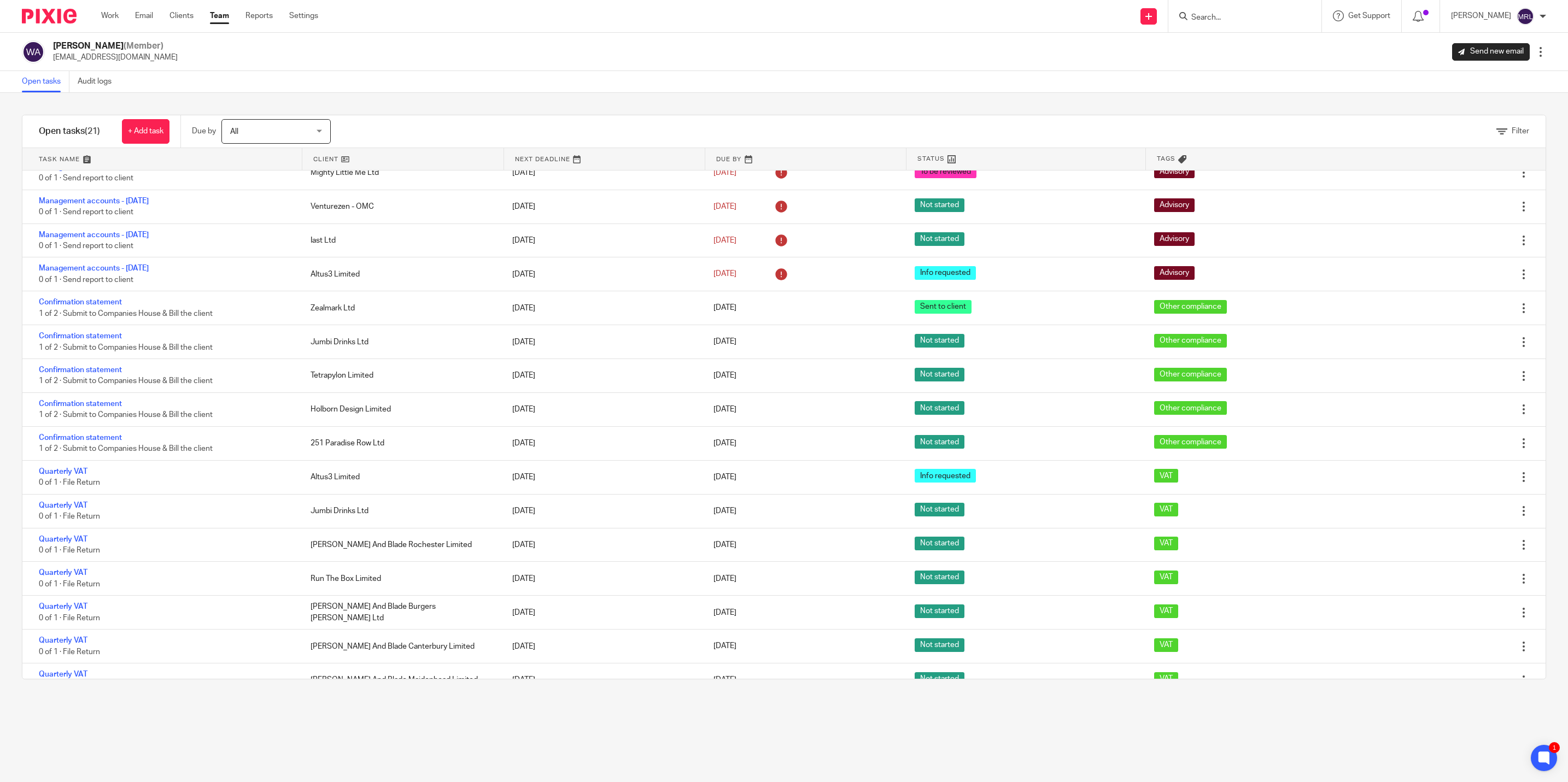
click at [1224, 20] on input "Search" at bounding box center [1239, 18] width 99 height 10
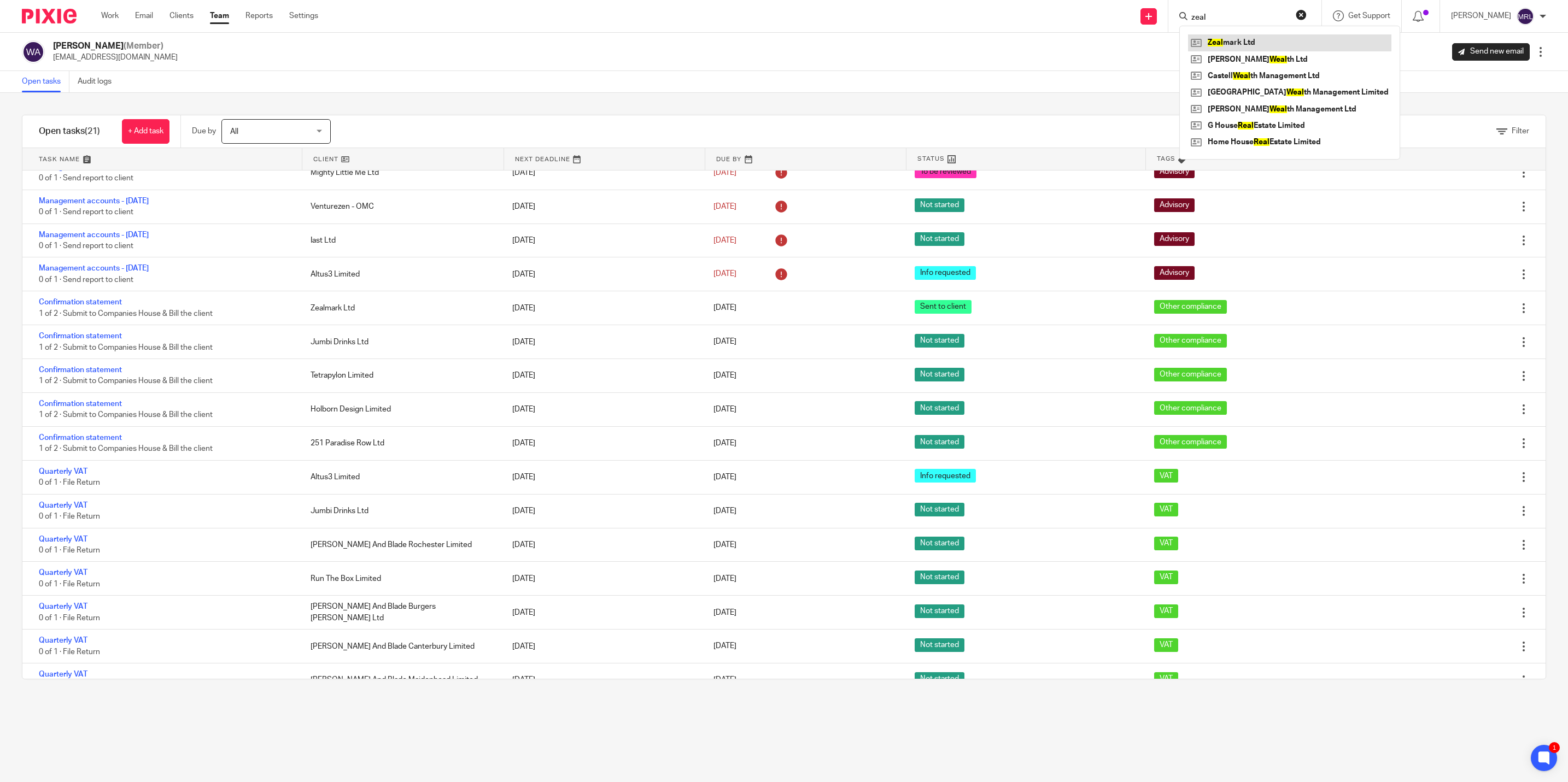
type input "zeal"
click at [1194, 36] on link at bounding box center [1289, 42] width 203 height 16
click at [767, 112] on div "Filter tasks Only show tasks matching all of these conditions 1 Client name Is …" at bounding box center [784, 437] width 1568 height 689
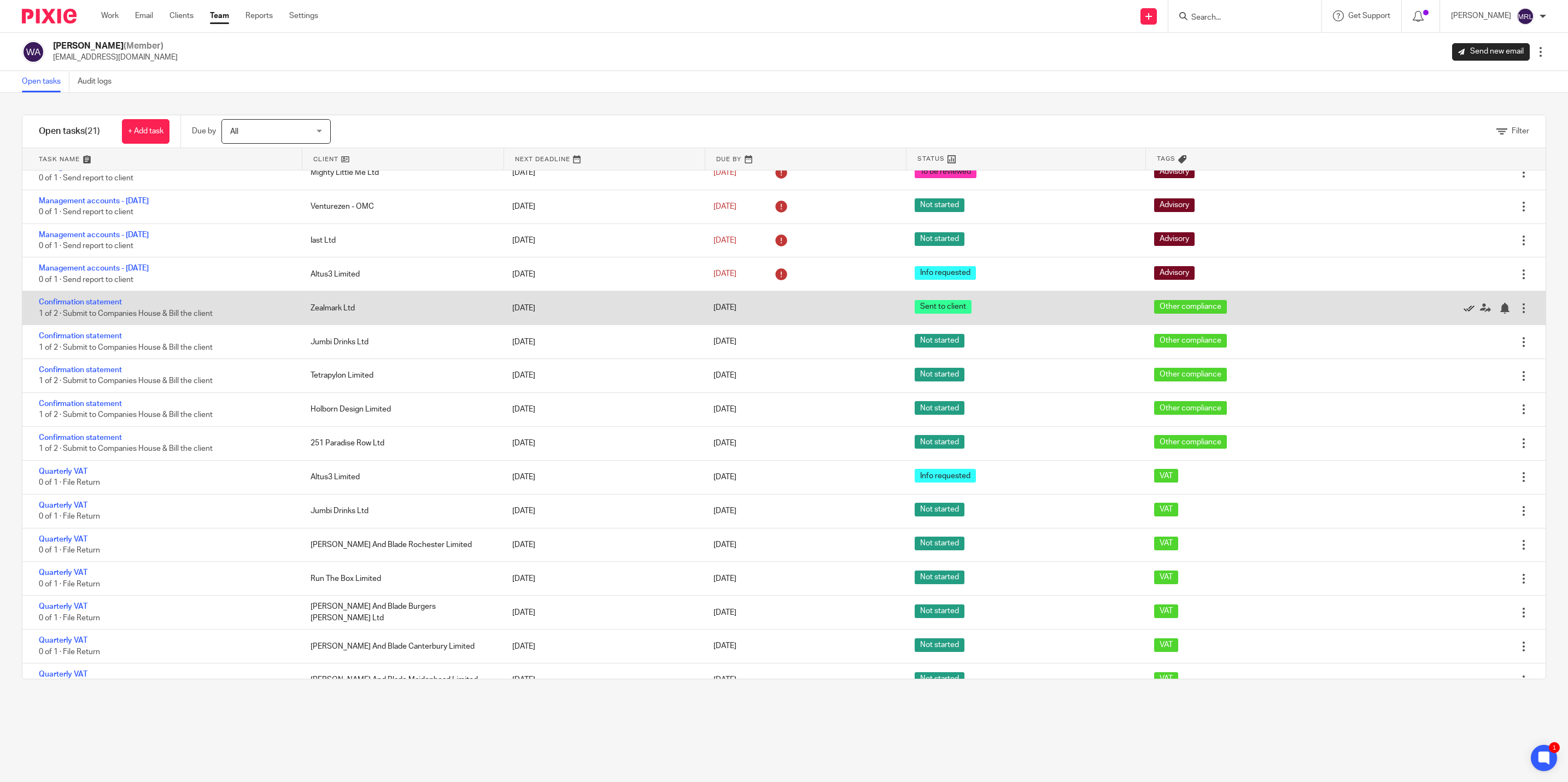
click at [1463, 309] on icon at bounding box center [1469, 308] width 11 height 11
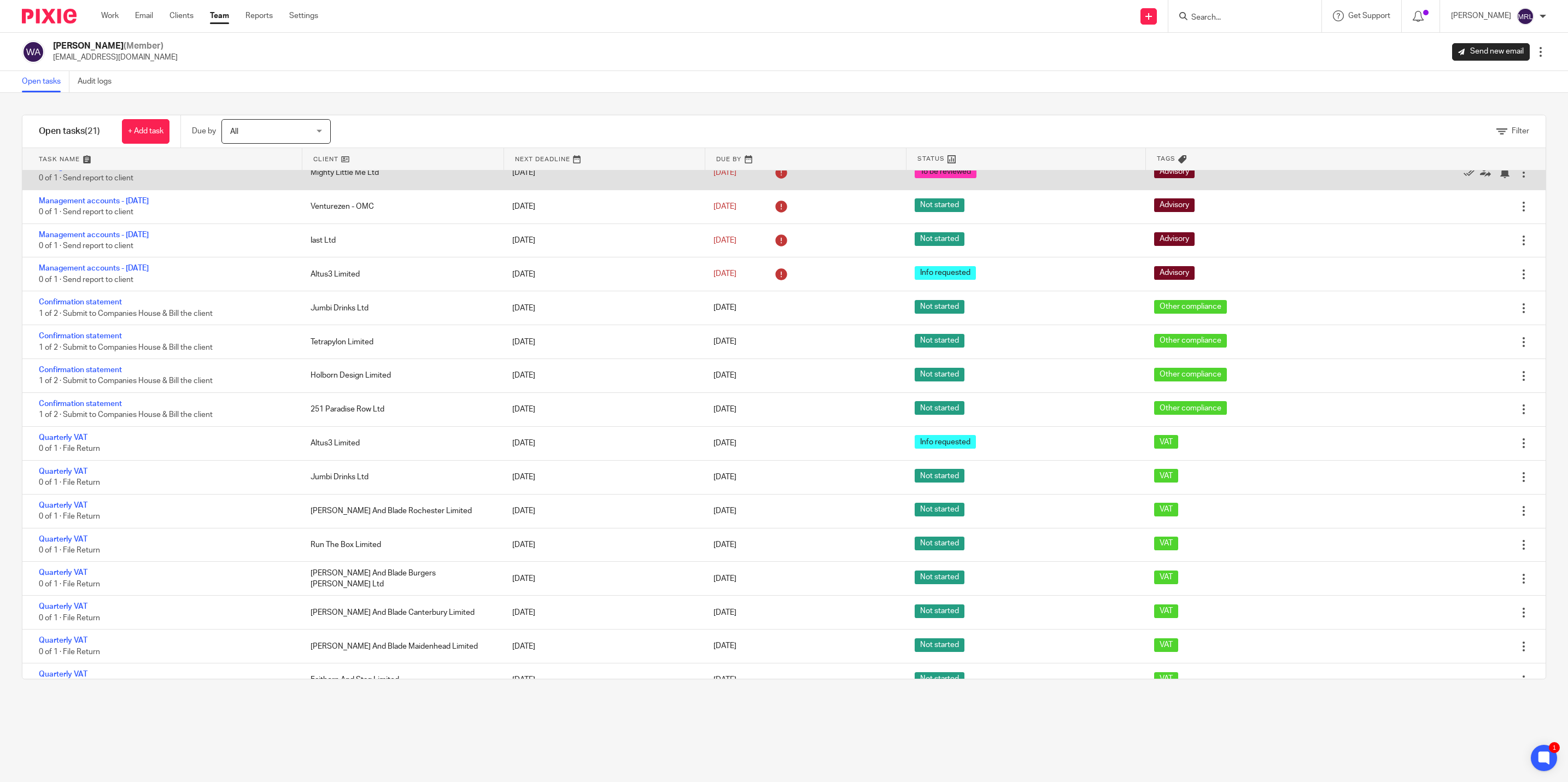
scroll to position [0, 0]
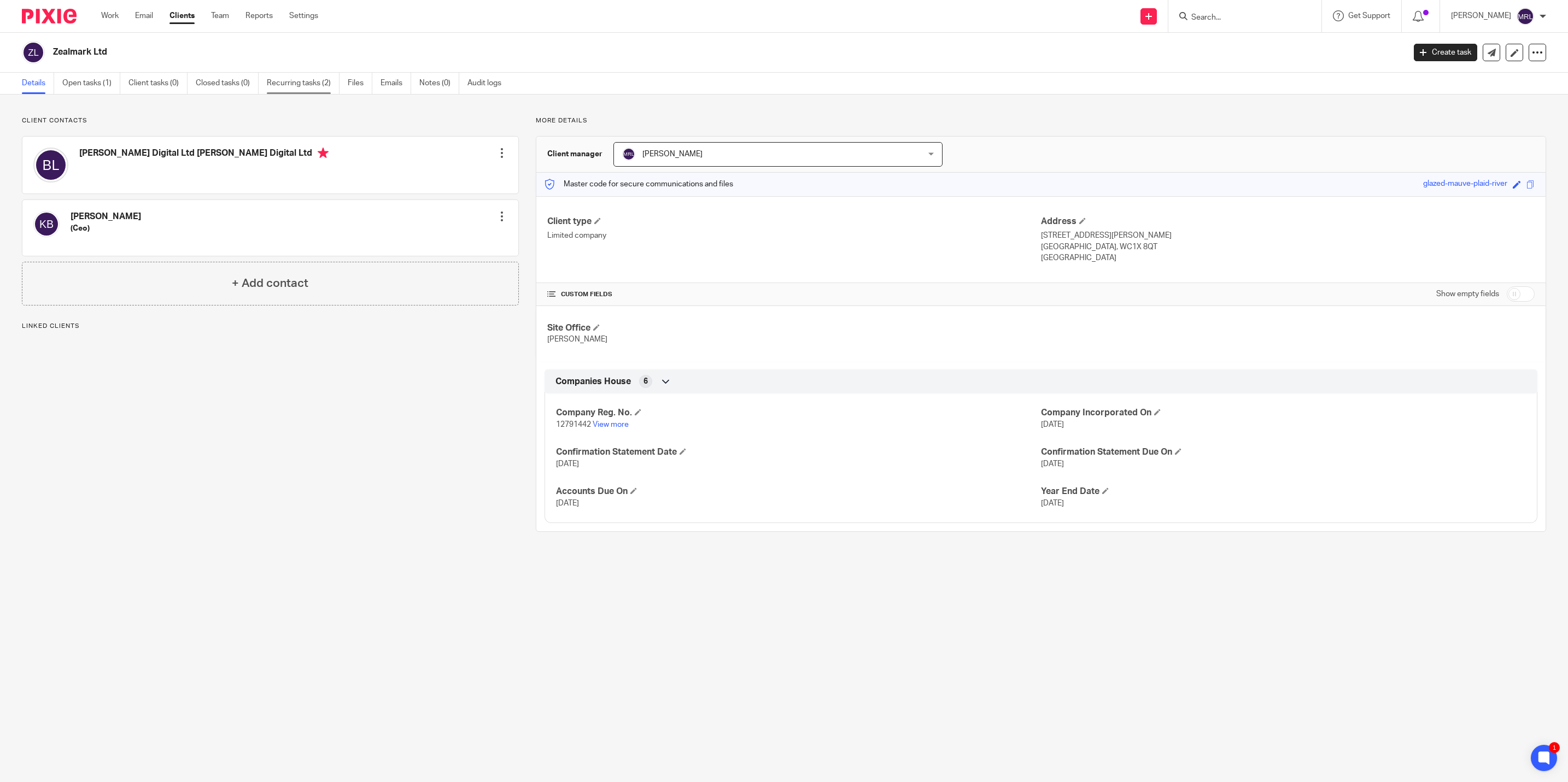
click at [297, 79] on link "Recurring tasks (2)" at bounding box center [303, 83] width 73 height 21
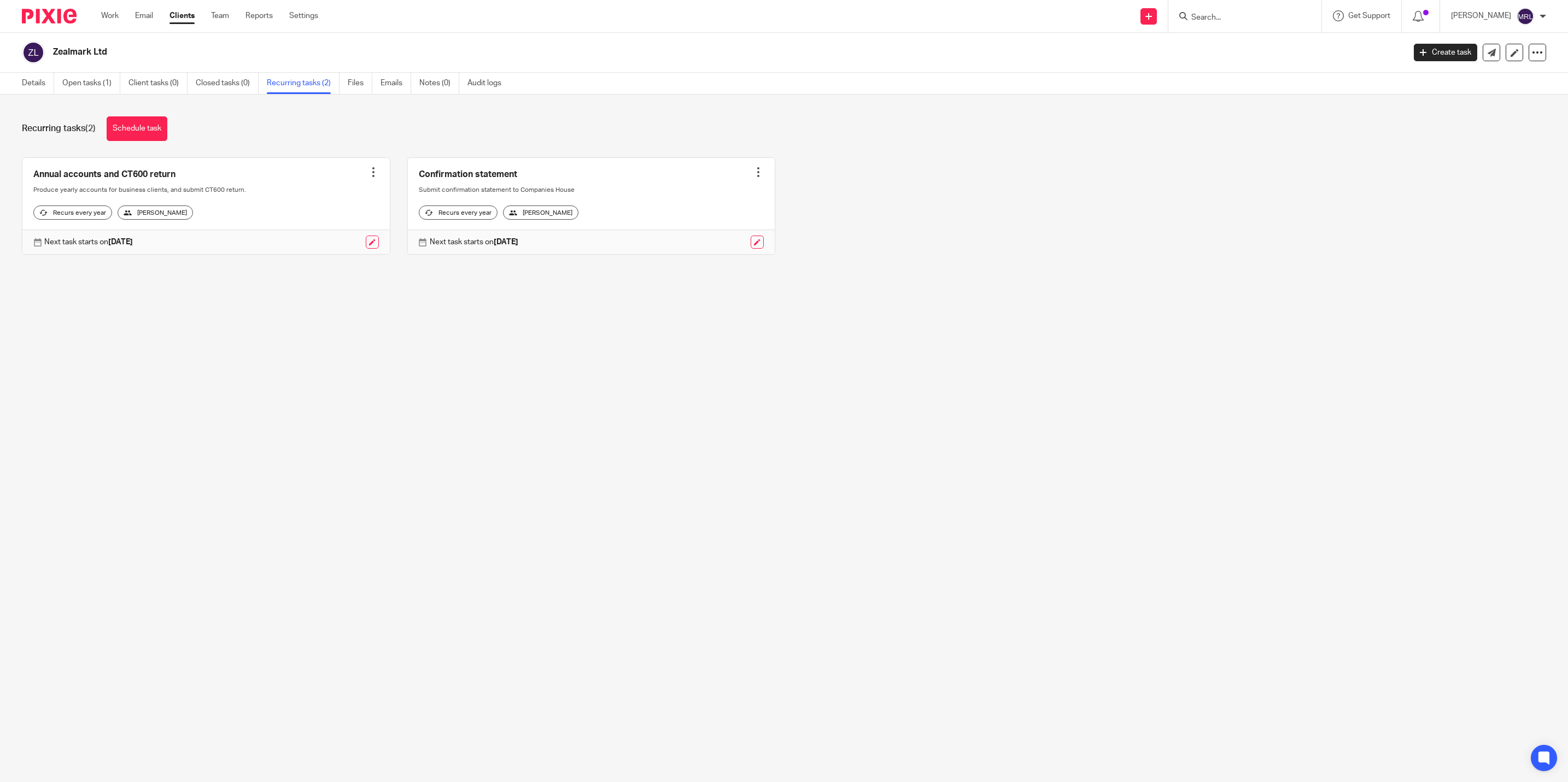
click at [753, 173] on div at bounding box center [758, 172] width 11 height 11
click at [702, 240] on span "Cancel schedule" at bounding box center [705, 242] width 57 height 8
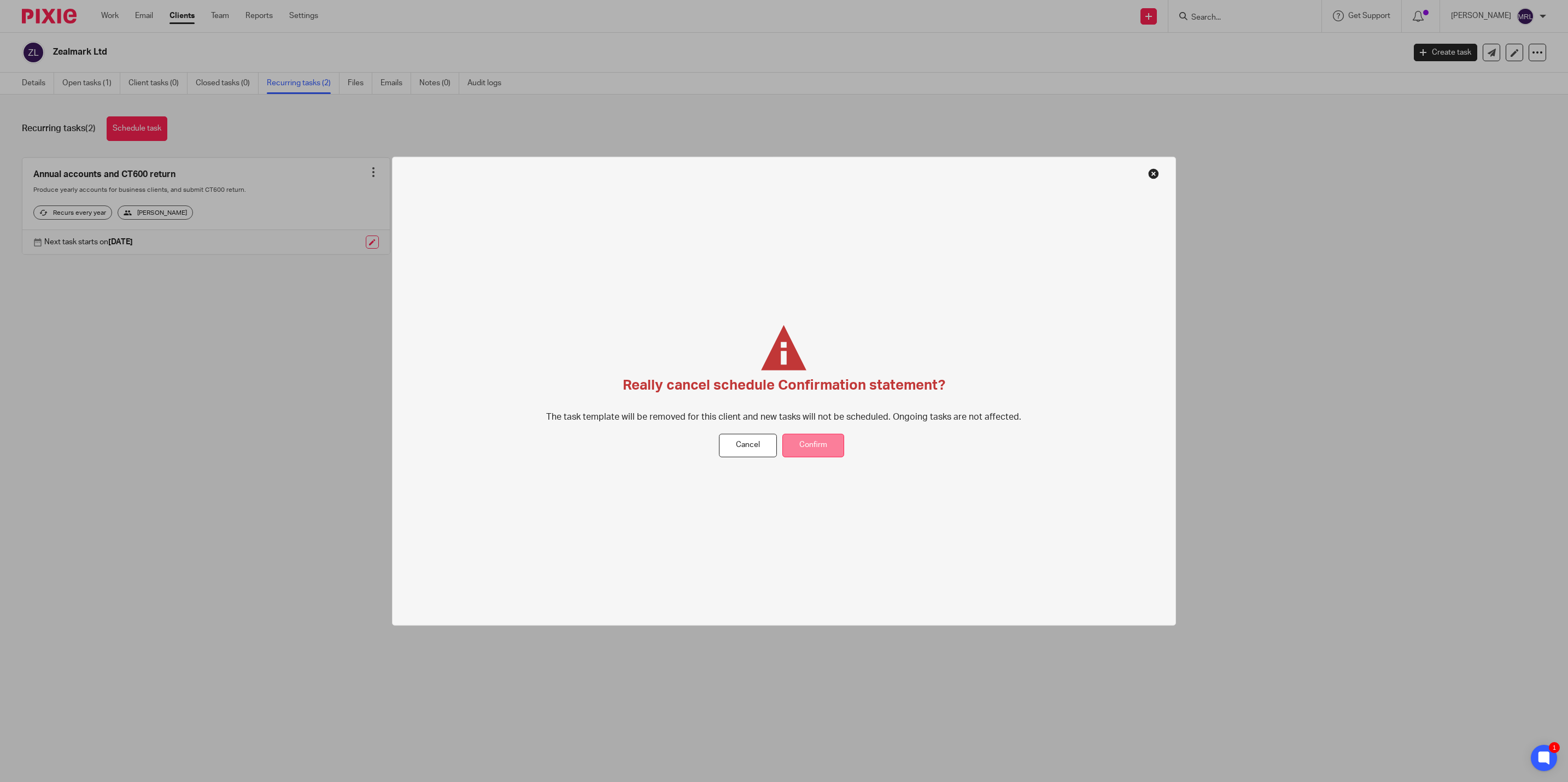
click at [806, 441] on button "Confirm" at bounding box center [813, 446] width 62 height 23
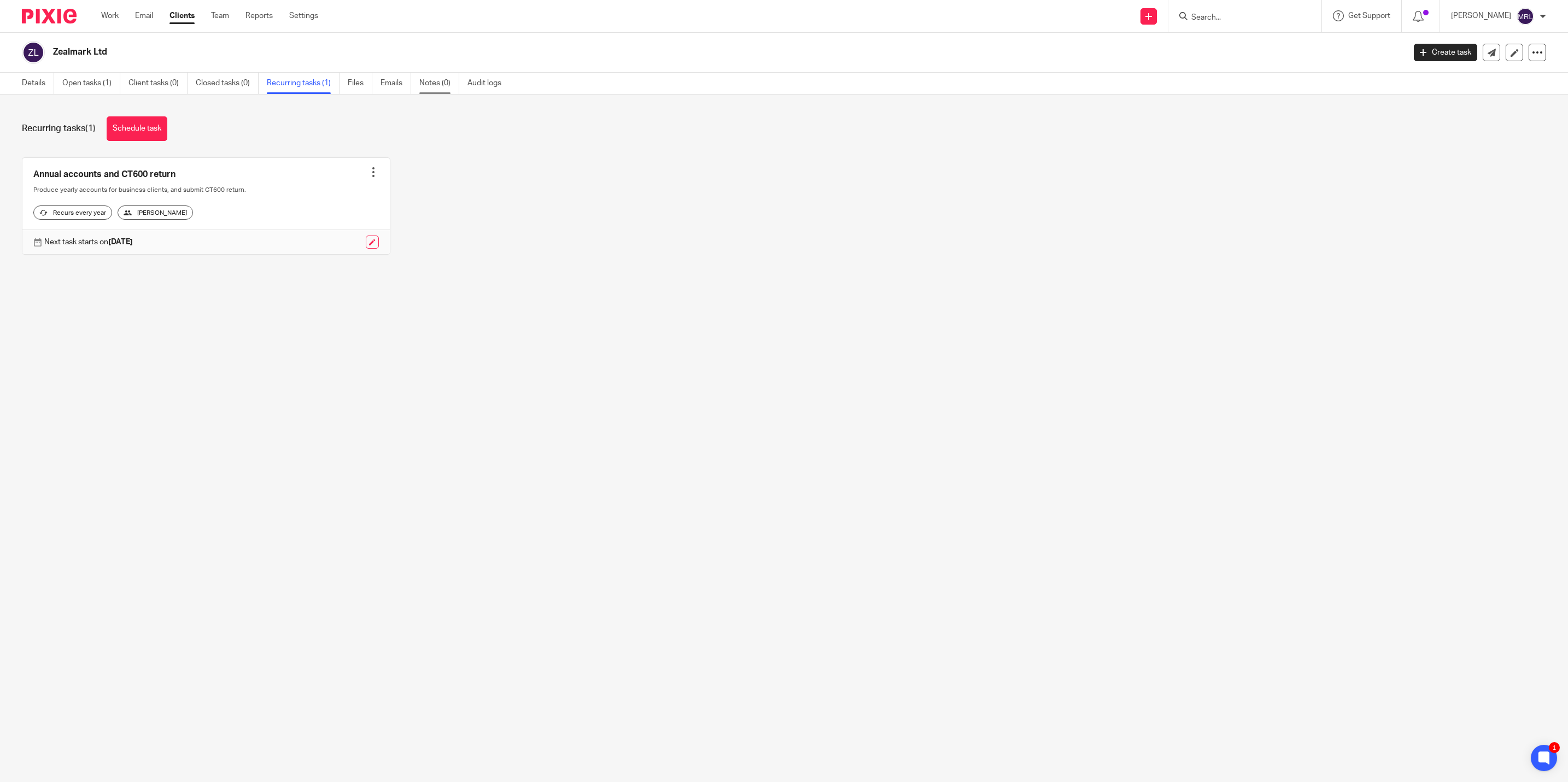
click at [426, 87] on link "Notes (0)" at bounding box center [439, 83] width 40 height 21
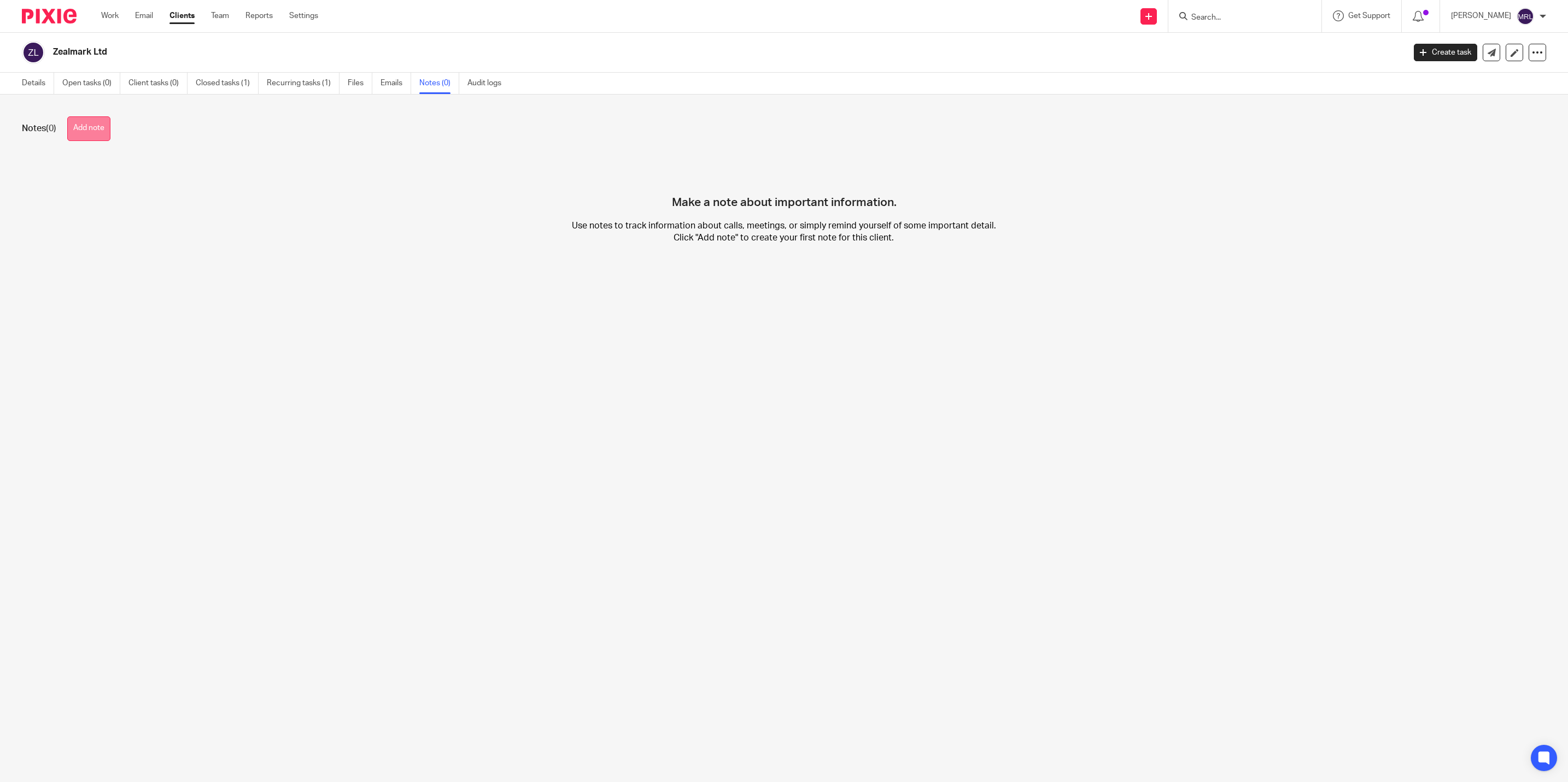
click at [110, 122] on button "Add note" at bounding box center [88, 128] width 43 height 24
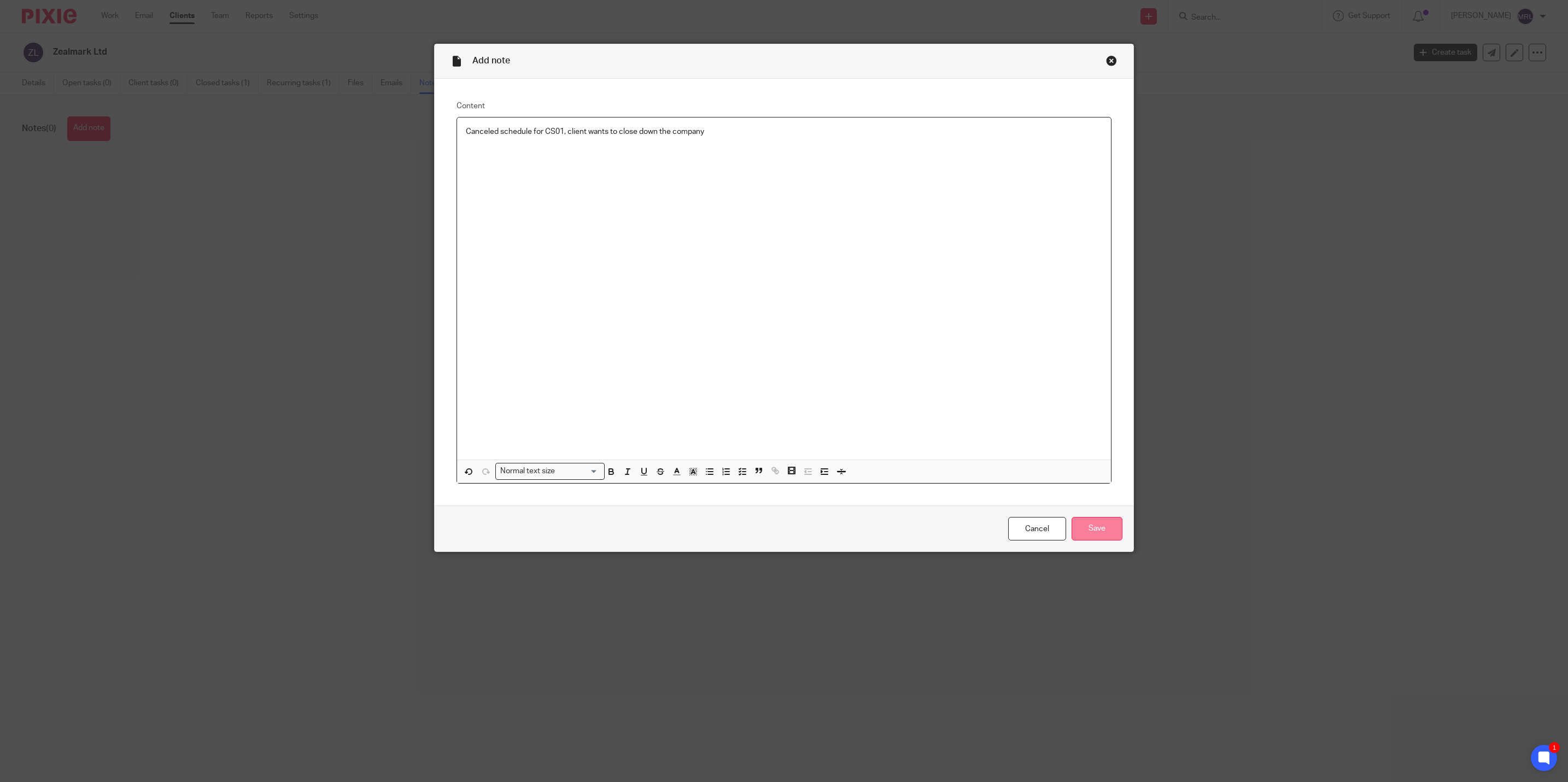
click at [1083, 527] on input "Save" at bounding box center [1096, 529] width 51 height 23
